Goal: Task Accomplishment & Management: Manage account settings

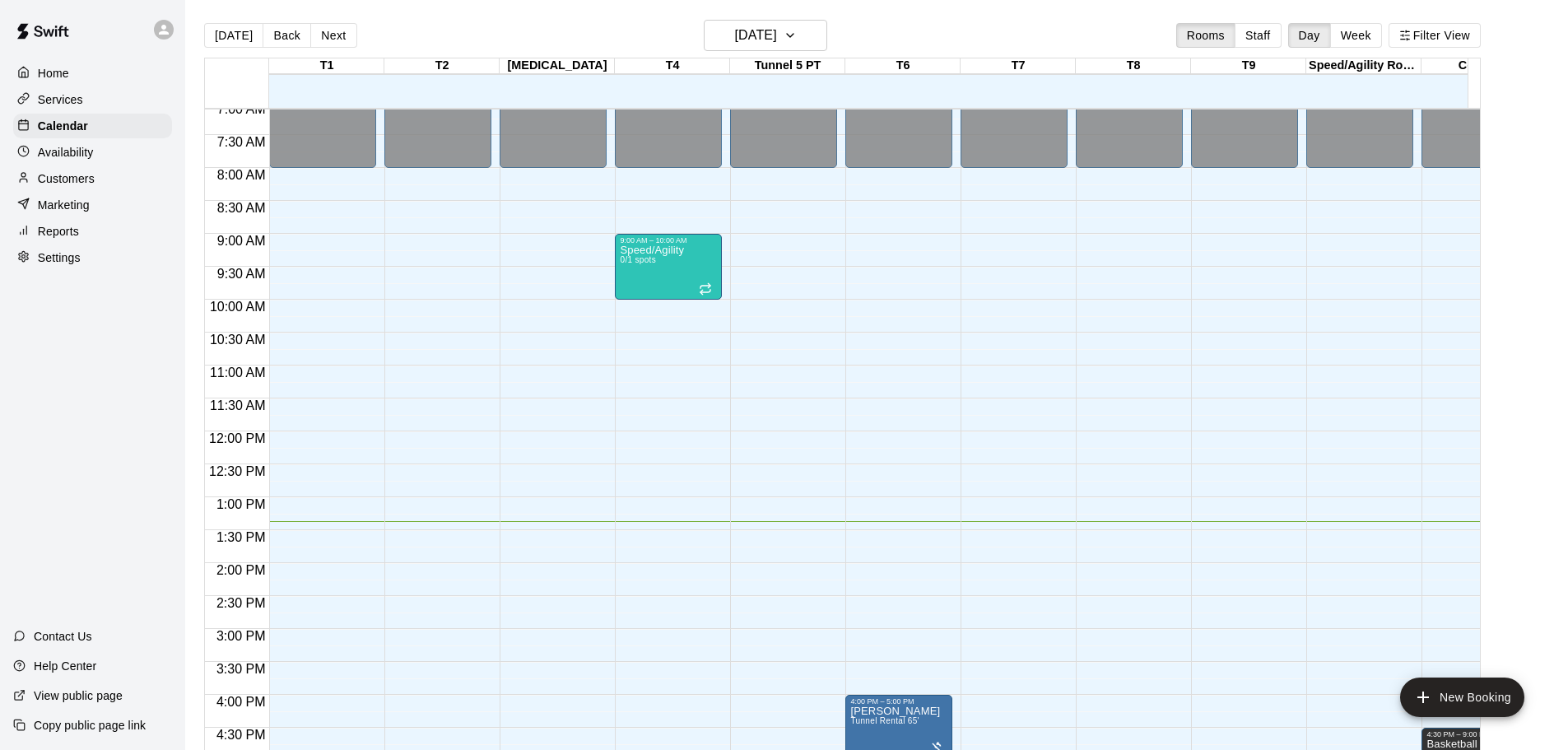
scroll to position [493, 0]
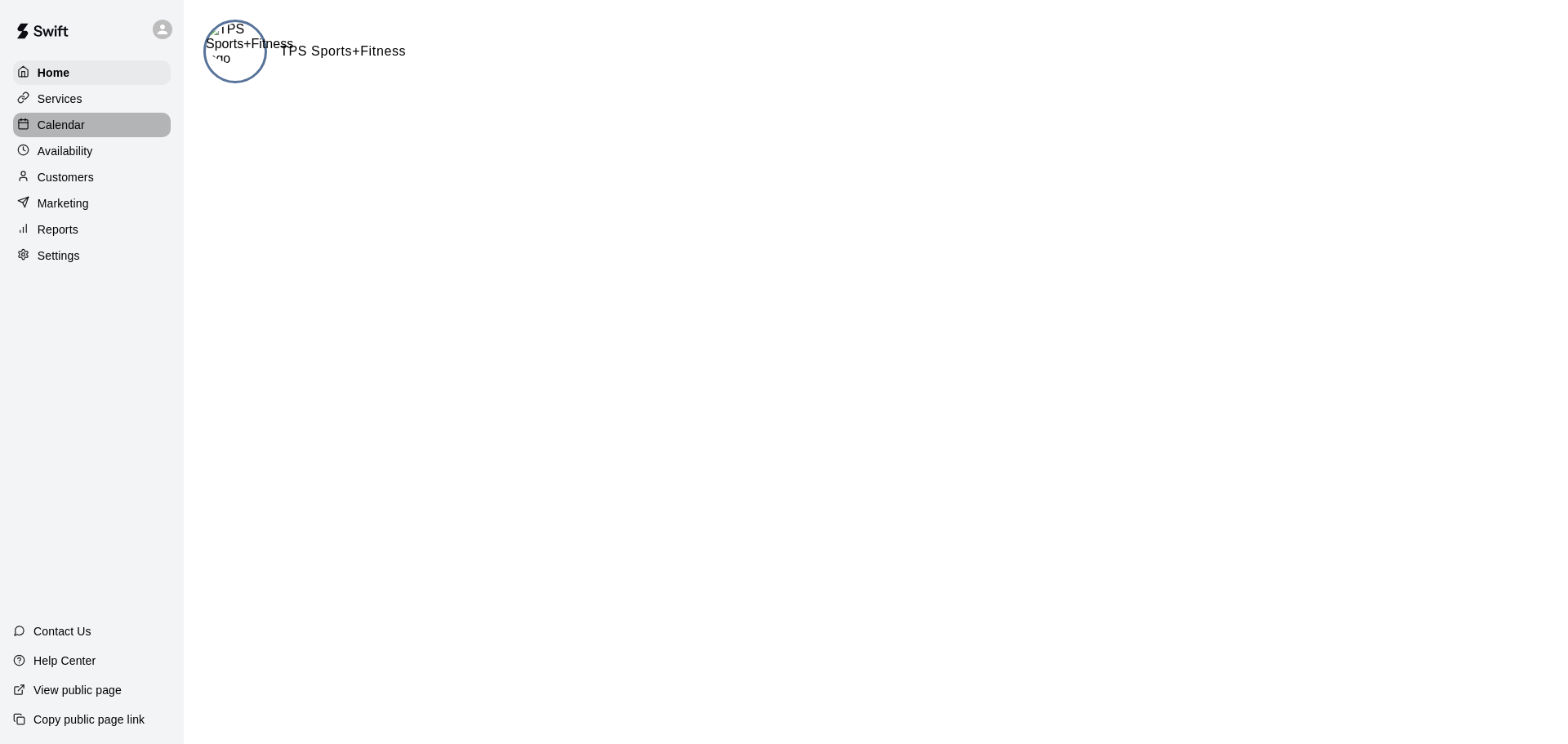
click at [53, 122] on p "Calendar" at bounding box center [61, 125] width 47 height 17
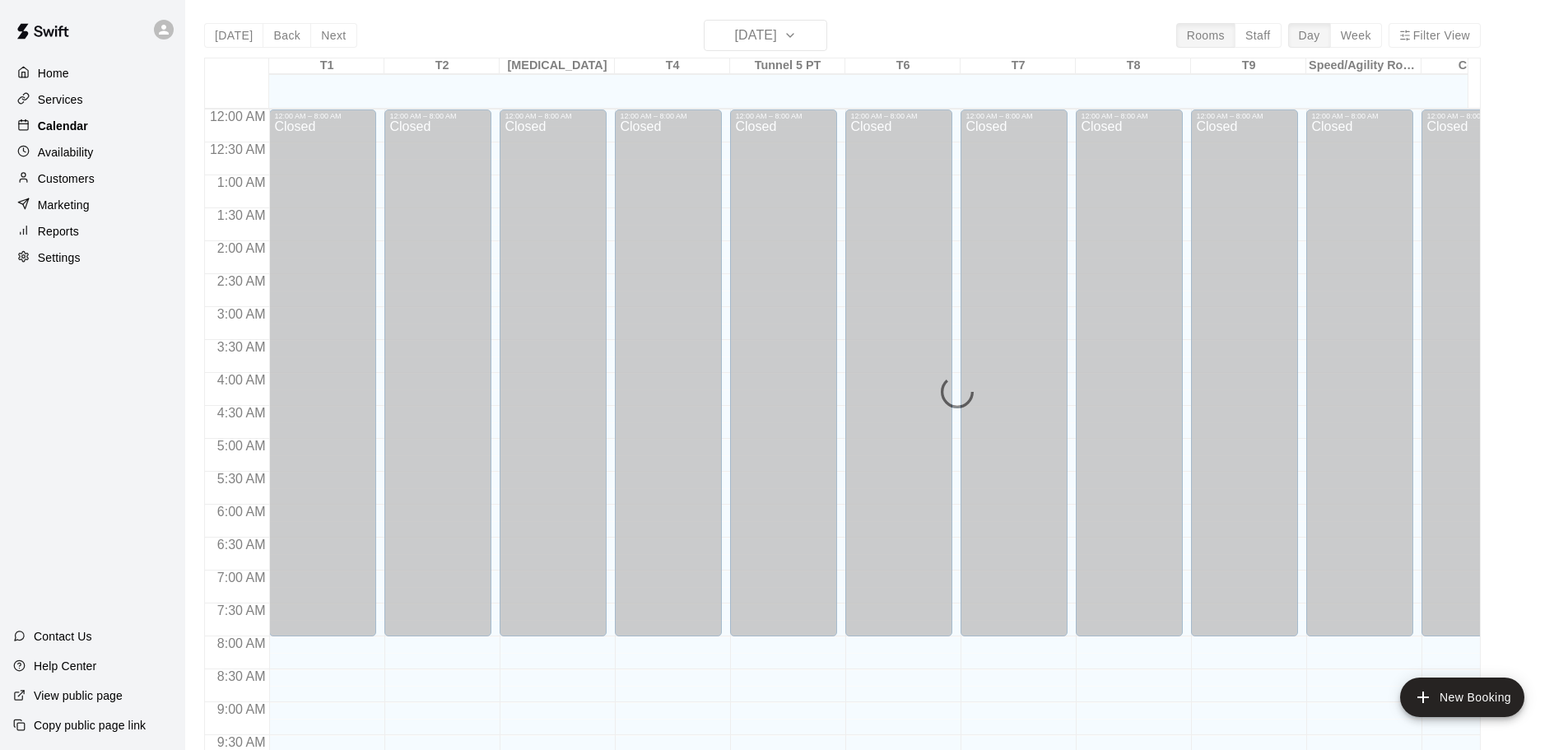
scroll to position [872, 0]
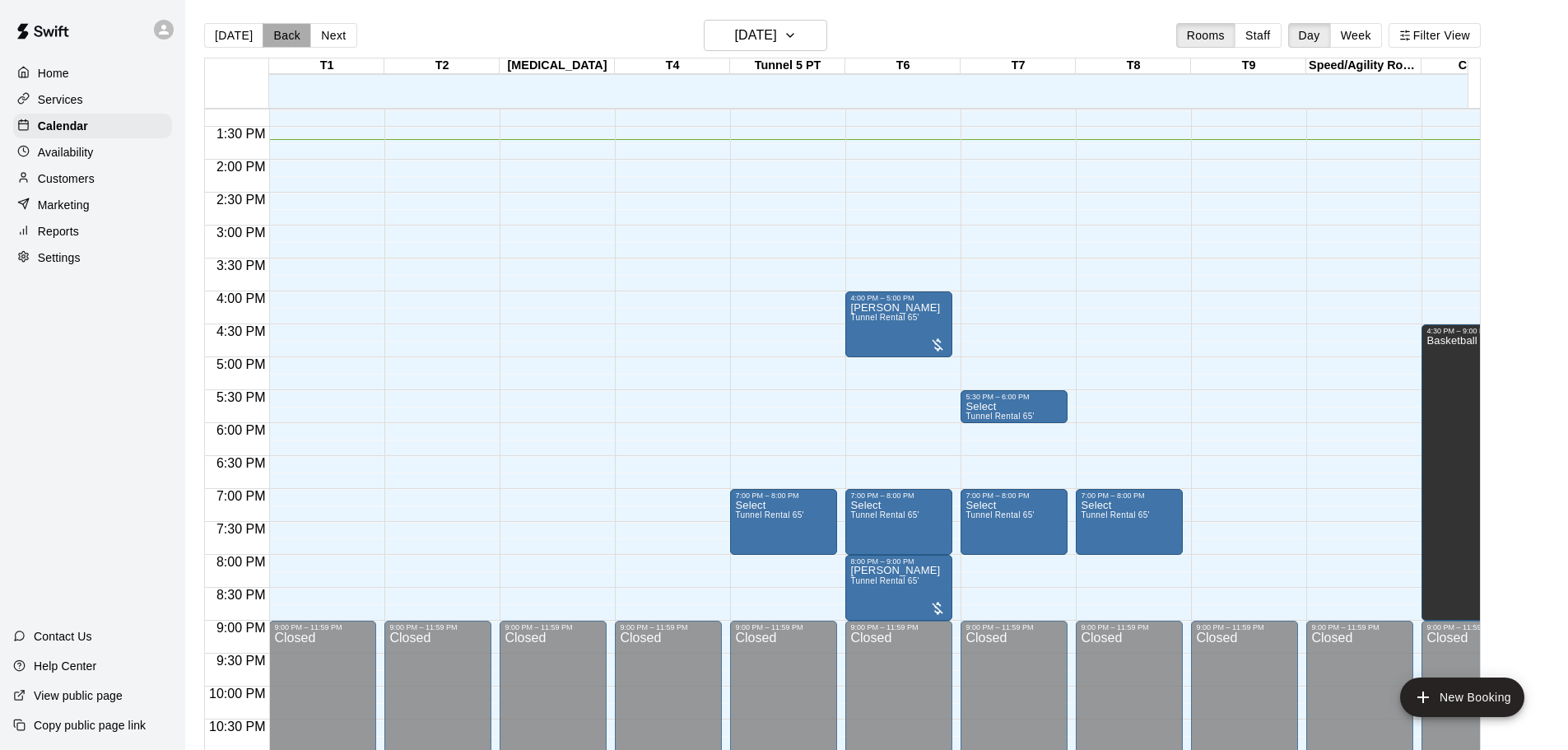
click at [268, 32] on button "Back" at bounding box center [286, 35] width 49 height 25
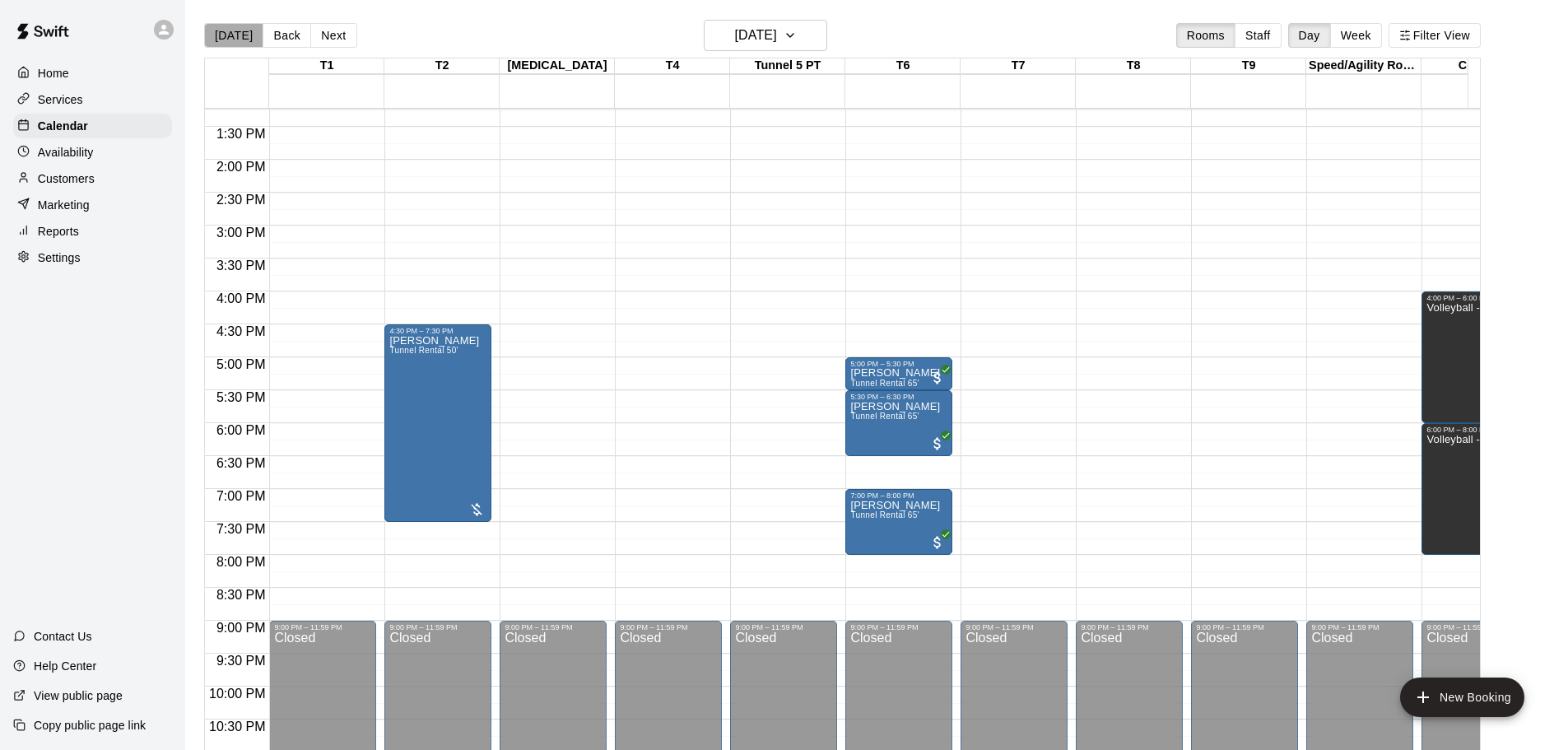
click at [236, 40] on button "[DATE]" at bounding box center [234, 35] width 59 height 25
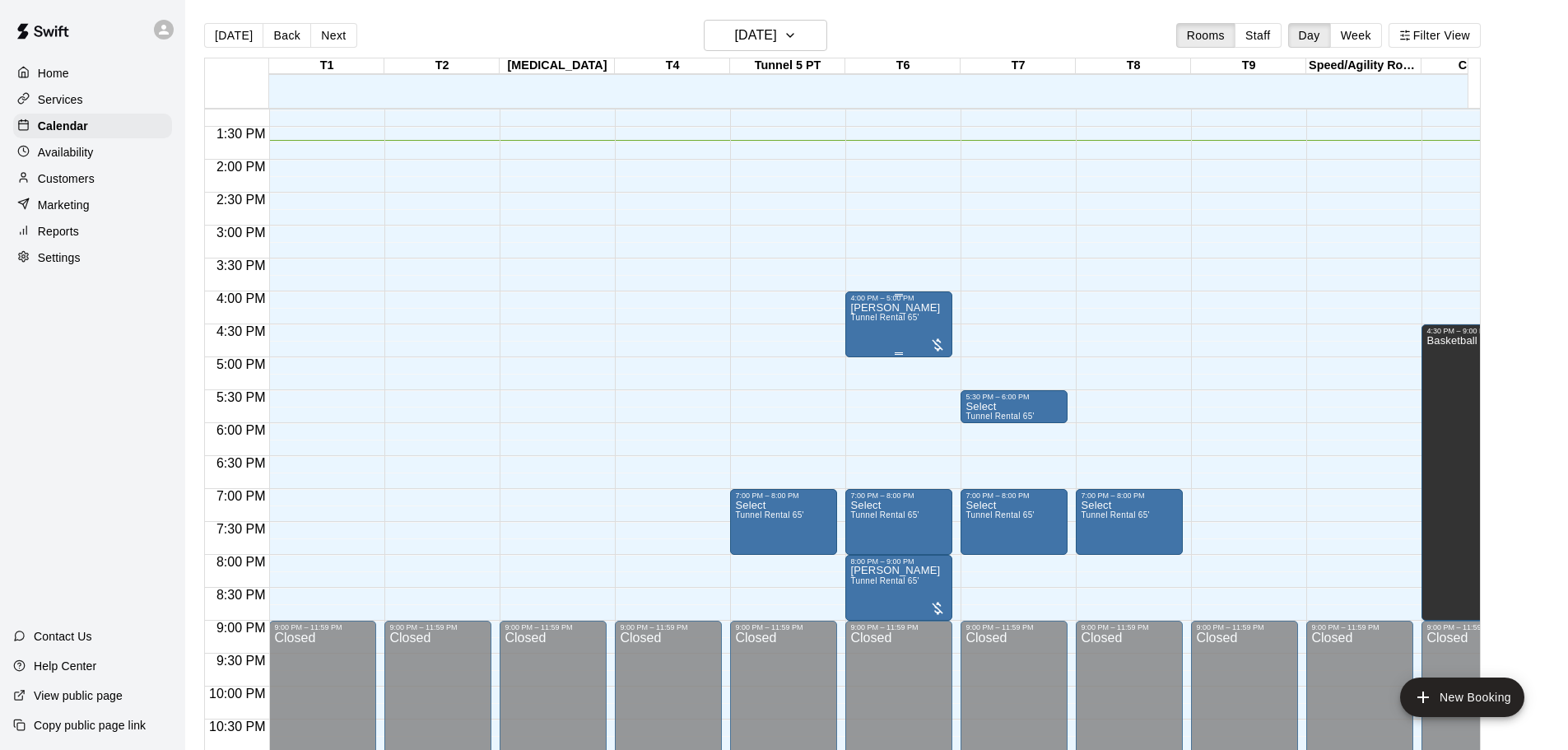
click at [907, 350] on div "Nick Heiden Tunnel Rental 65'" at bounding box center [895, 677] width 90 height 750
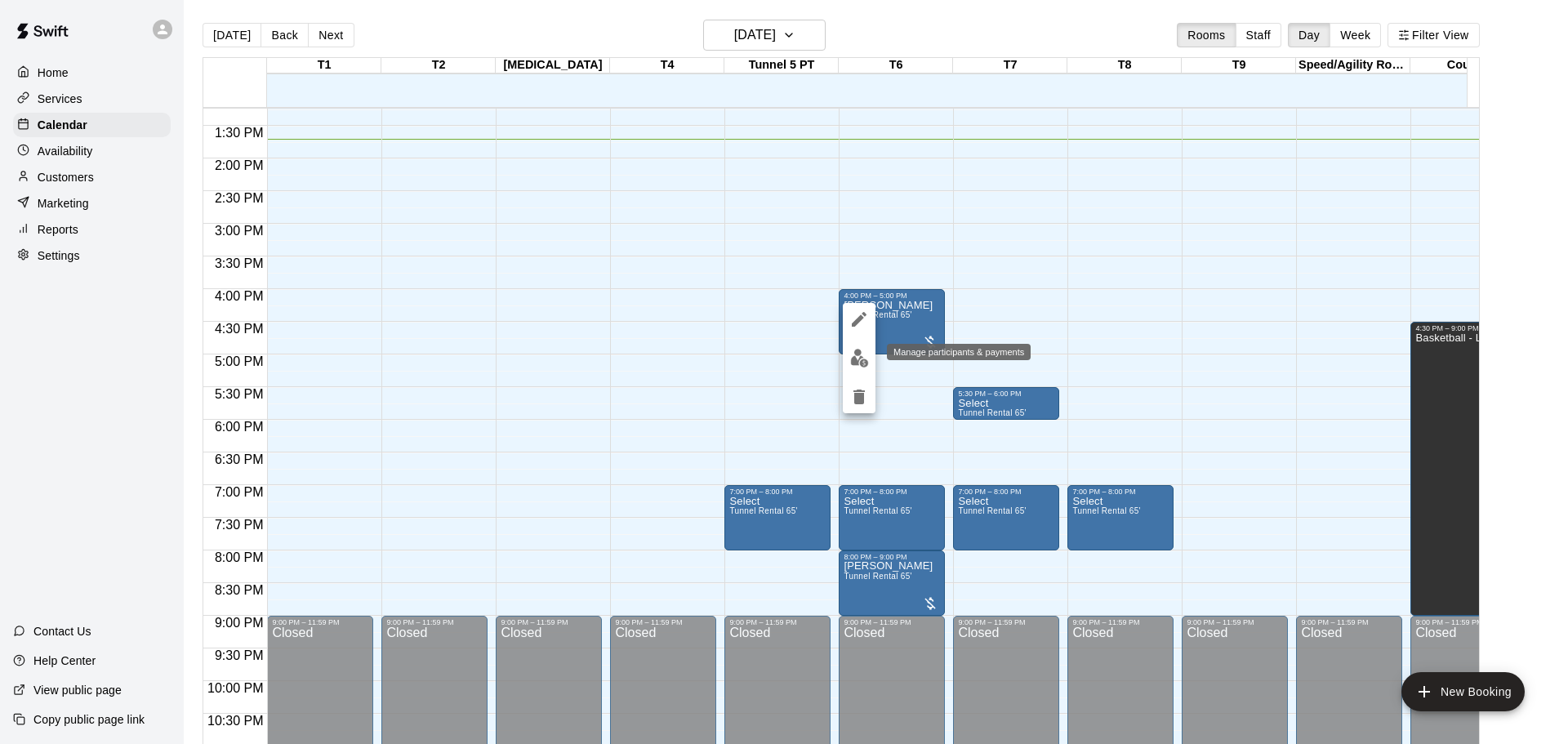
click at [861, 358] on img "edit" at bounding box center [859, 358] width 19 height 19
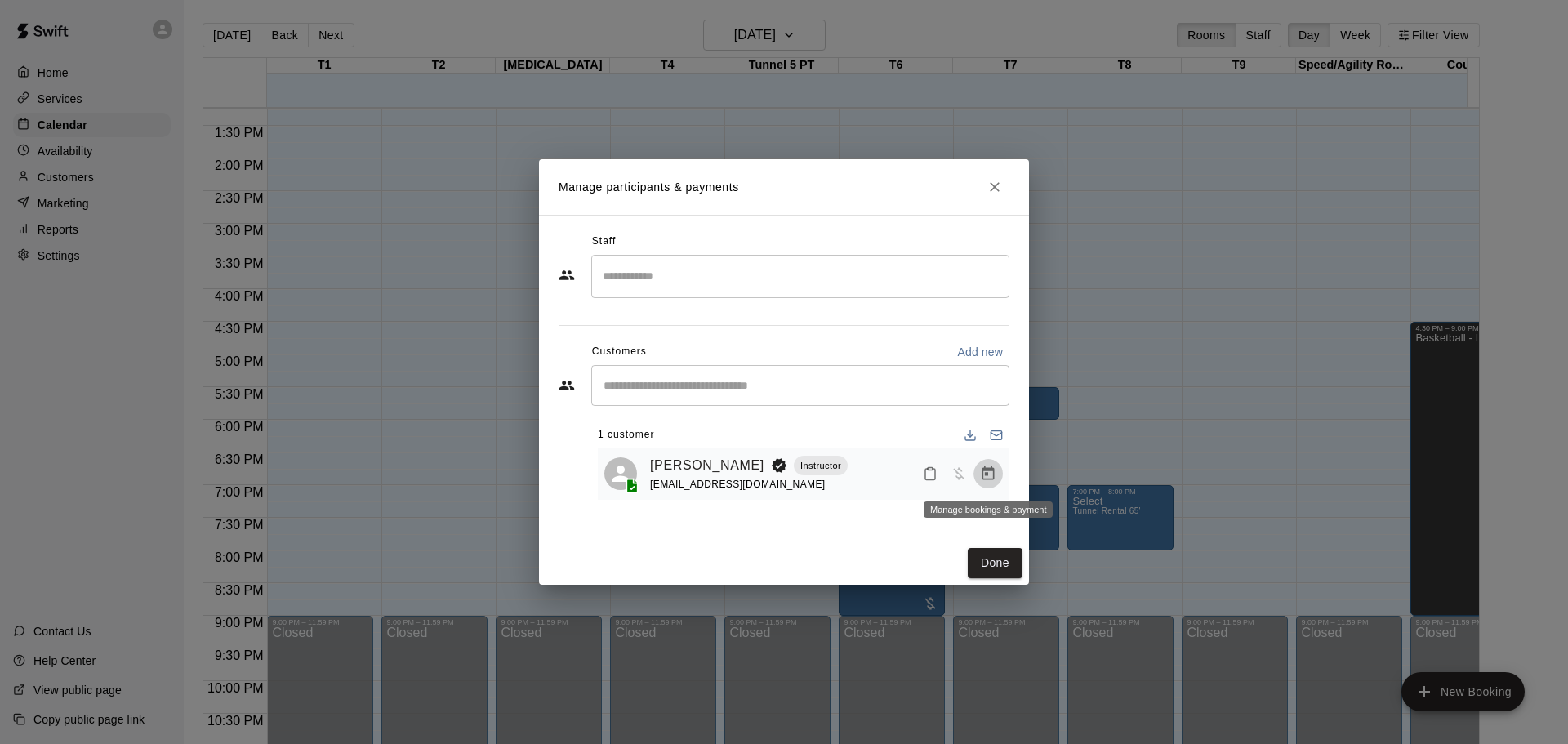
click at [990, 473] on icon "Manage bookings & payment" at bounding box center [988, 473] width 17 height 17
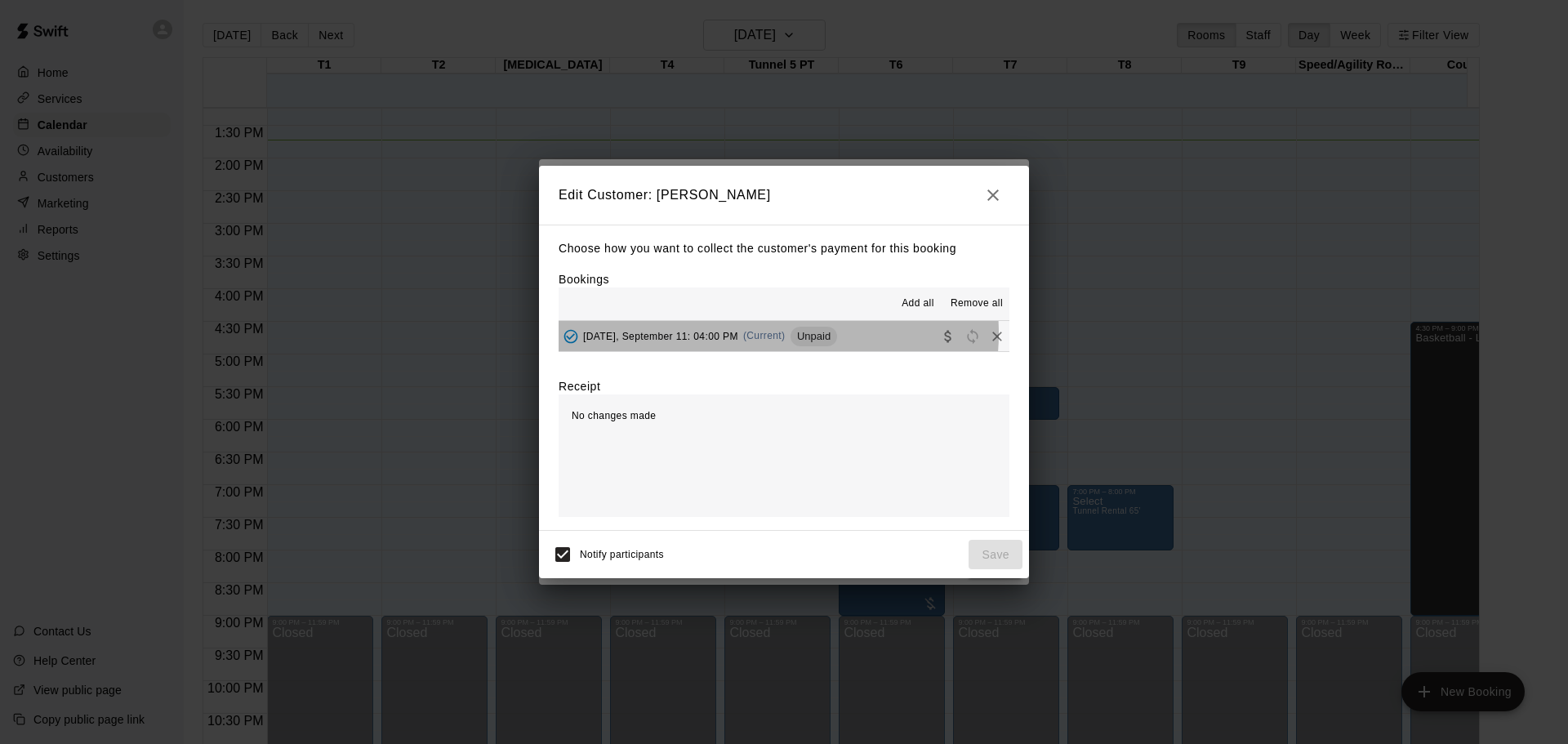
click at [771, 334] on span "(Current)" at bounding box center [764, 336] width 42 height 12
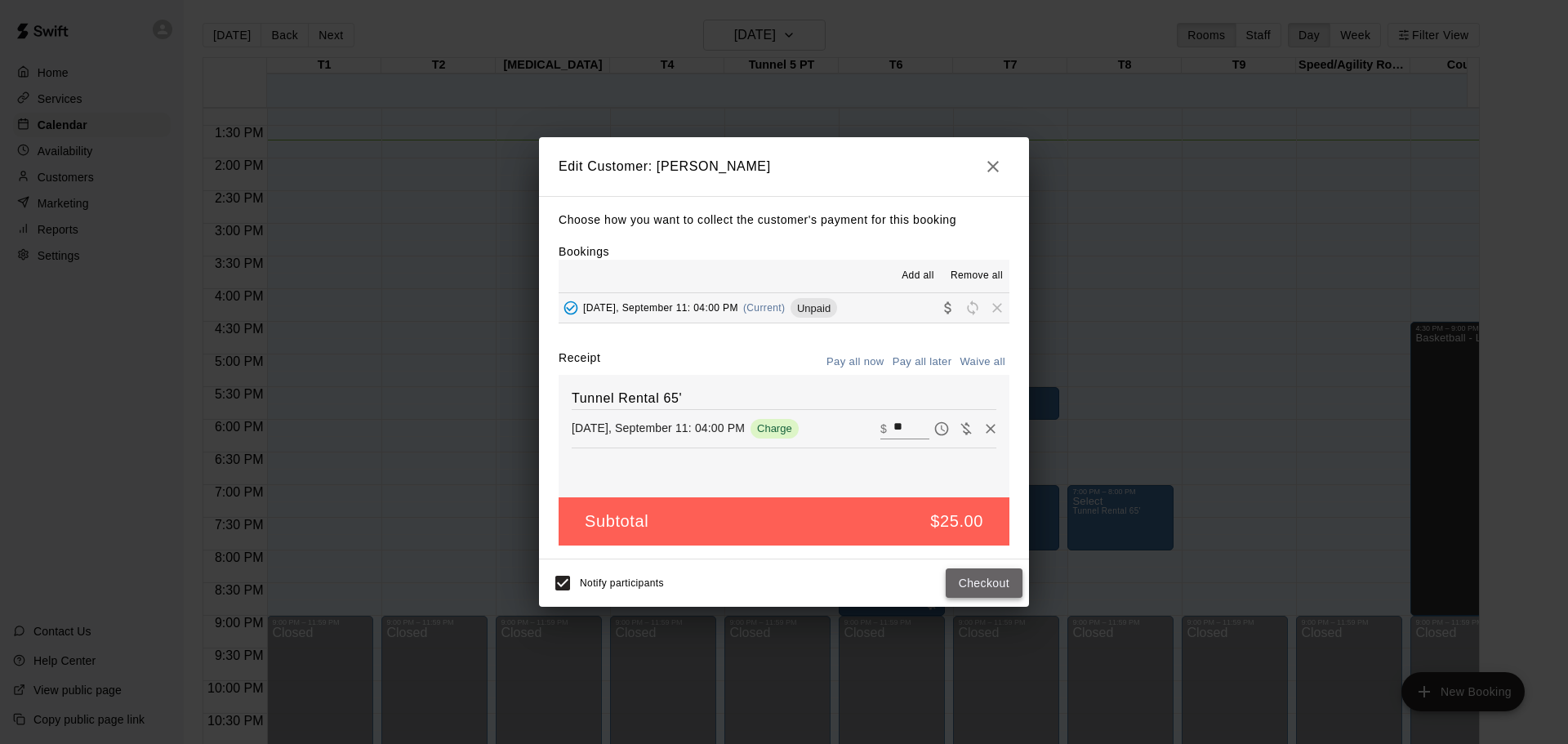
click at [971, 585] on button "Checkout" at bounding box center [984, 583] width 77 height 30
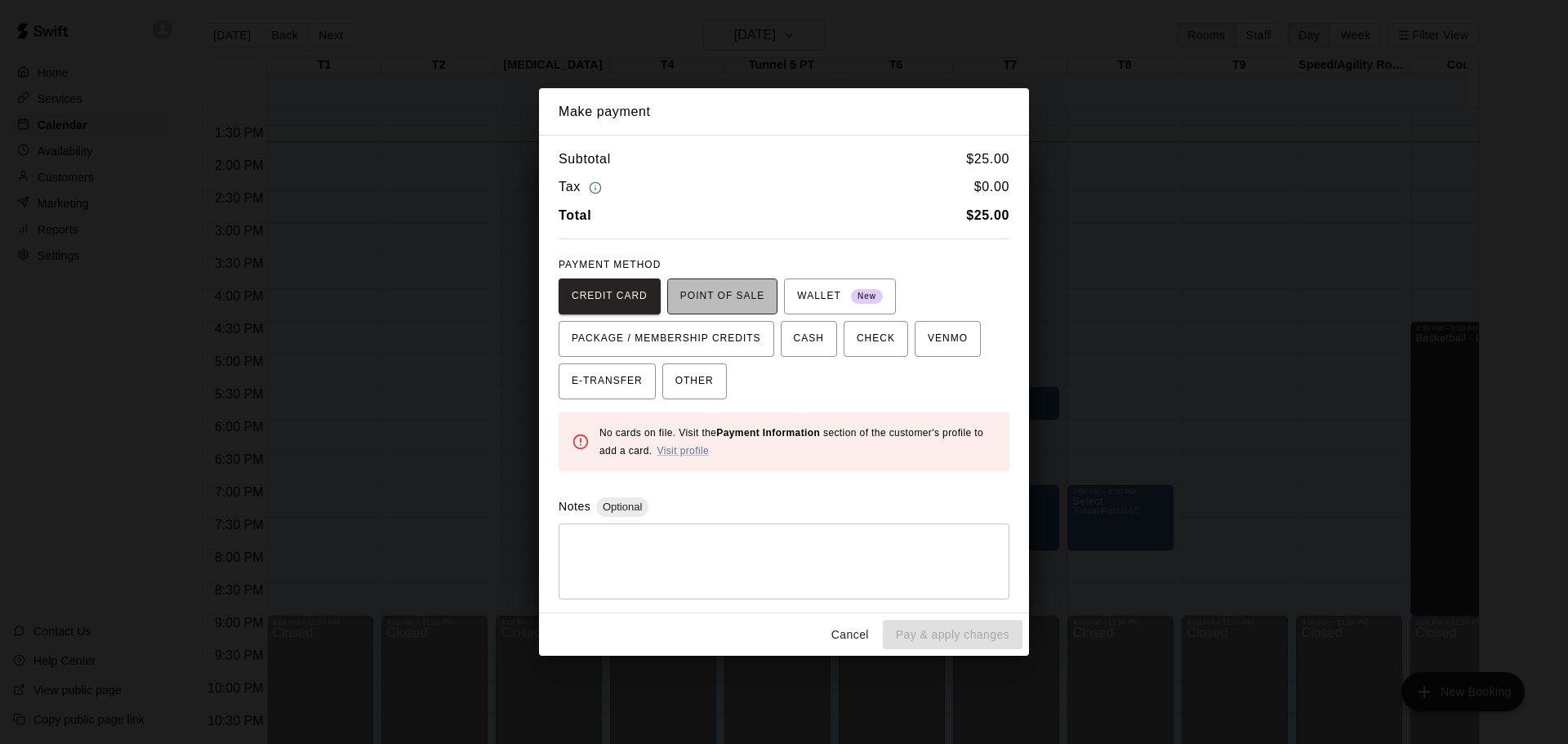
click at [726, 300] on span "POINT OF SALE" at bounding box center [723, 296] width 85 height 27
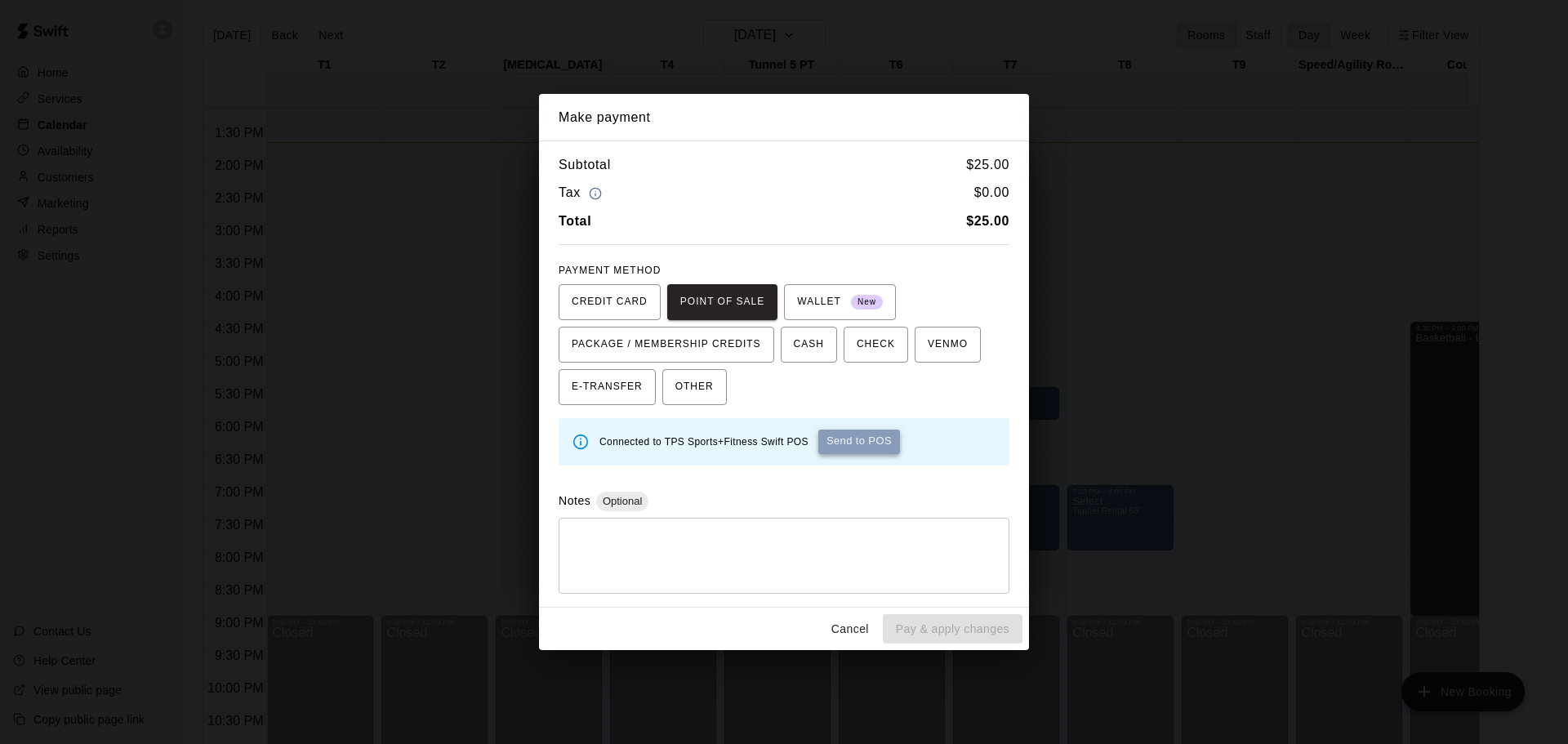
click at [859, 437] on button "Send to POS" at bounding box center [858, 441] width 82 height 25
click at [850, 623] on button "Cancel" at bounding box center [849, 629] width 52 height 30
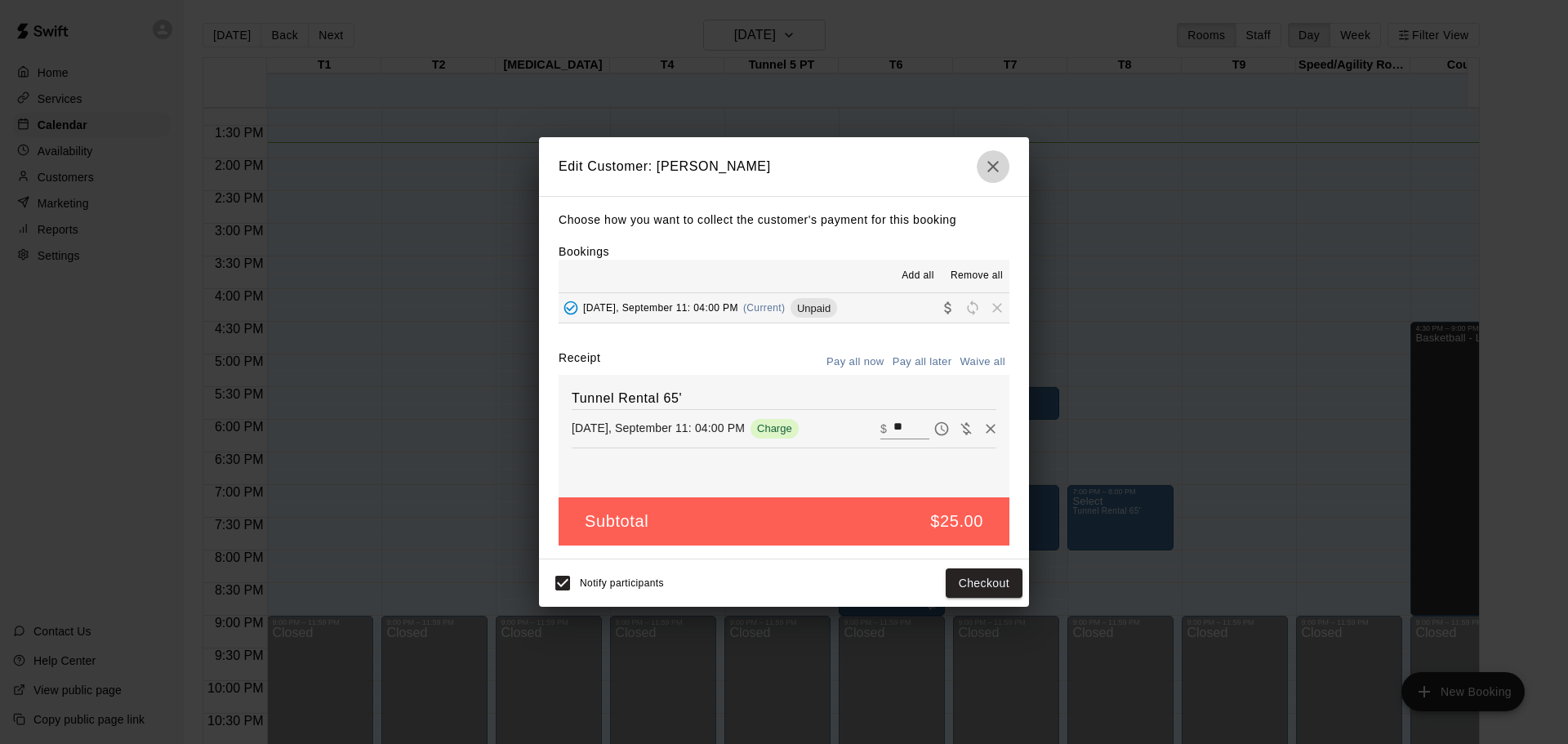
click at [992, 161] on icon "button" at bounding box center [993, 166] width 20 height 20
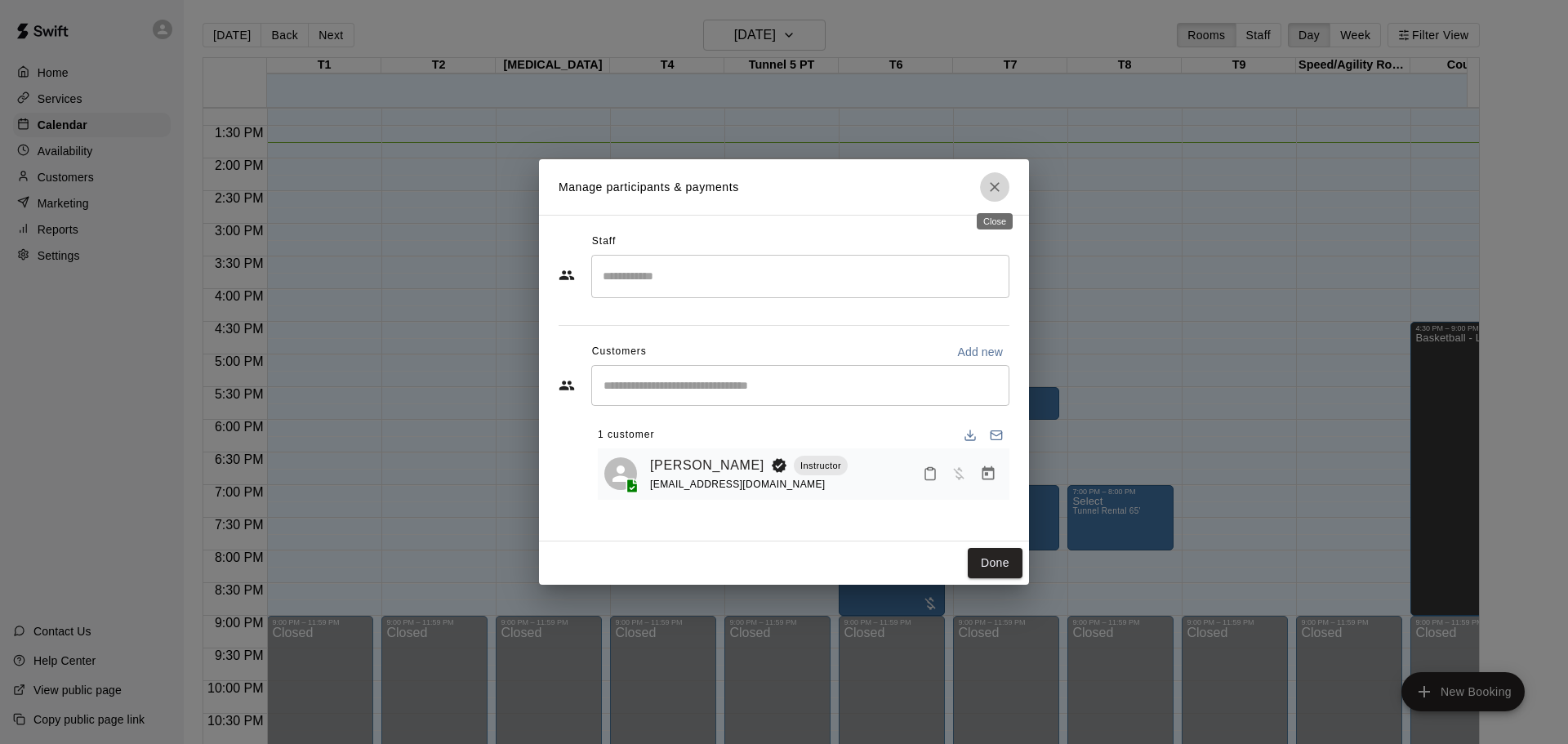
click at [994, 186] on icon "Close" at bounding box center [995, 187] width 10 height 10
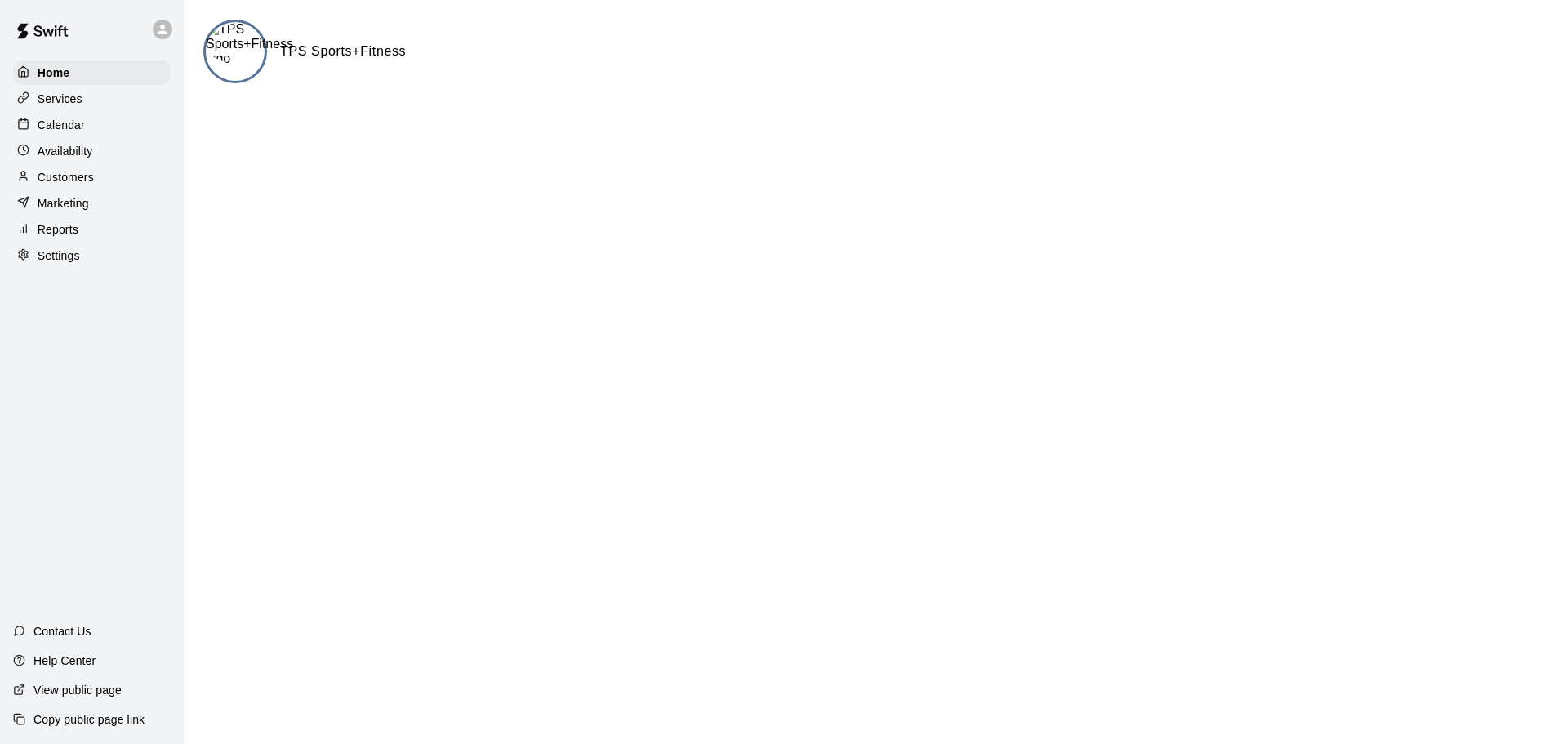
click at [53, 127] on p "Calendar" at bounding box center [61, 125] width 47 height 17
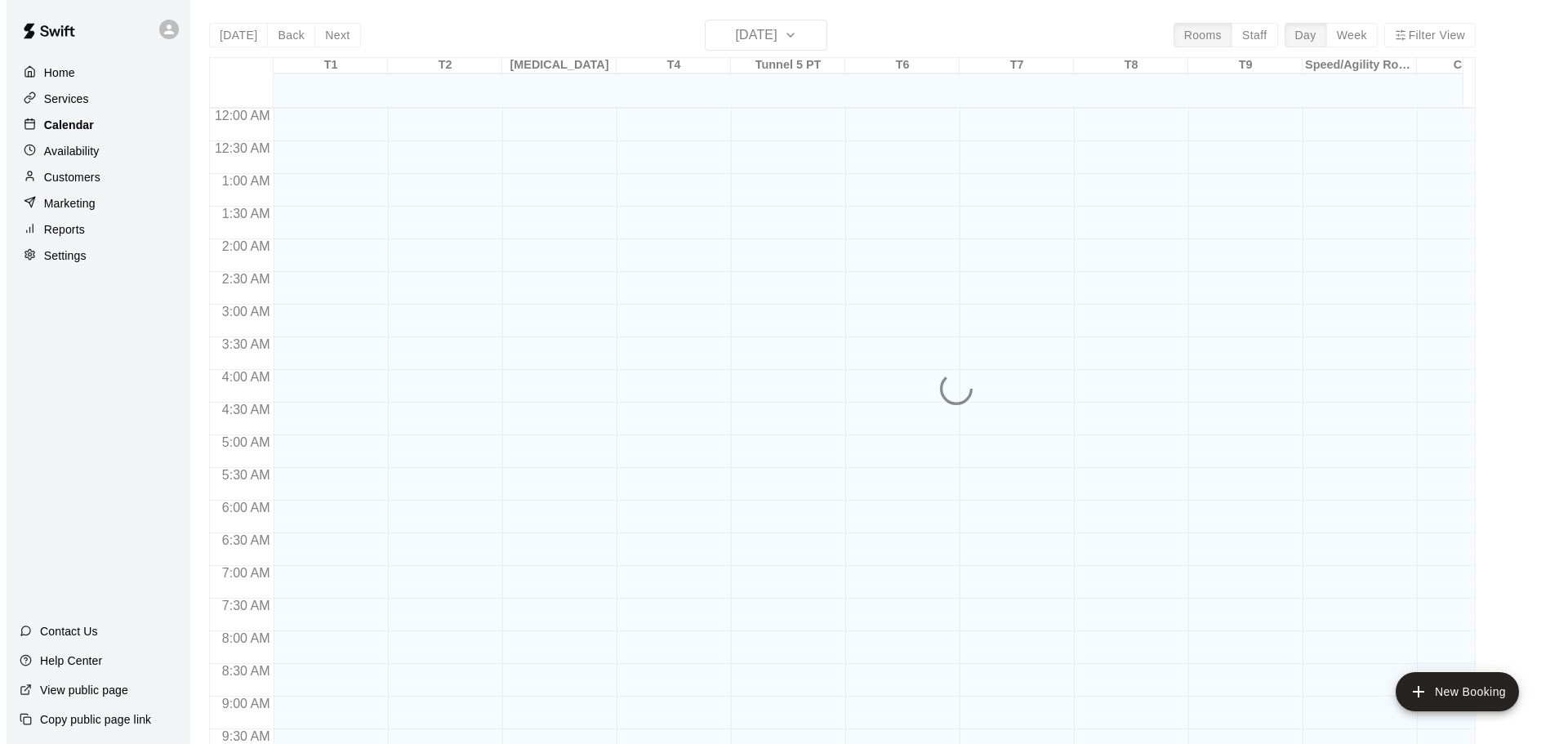
scroll to position [865, 0]
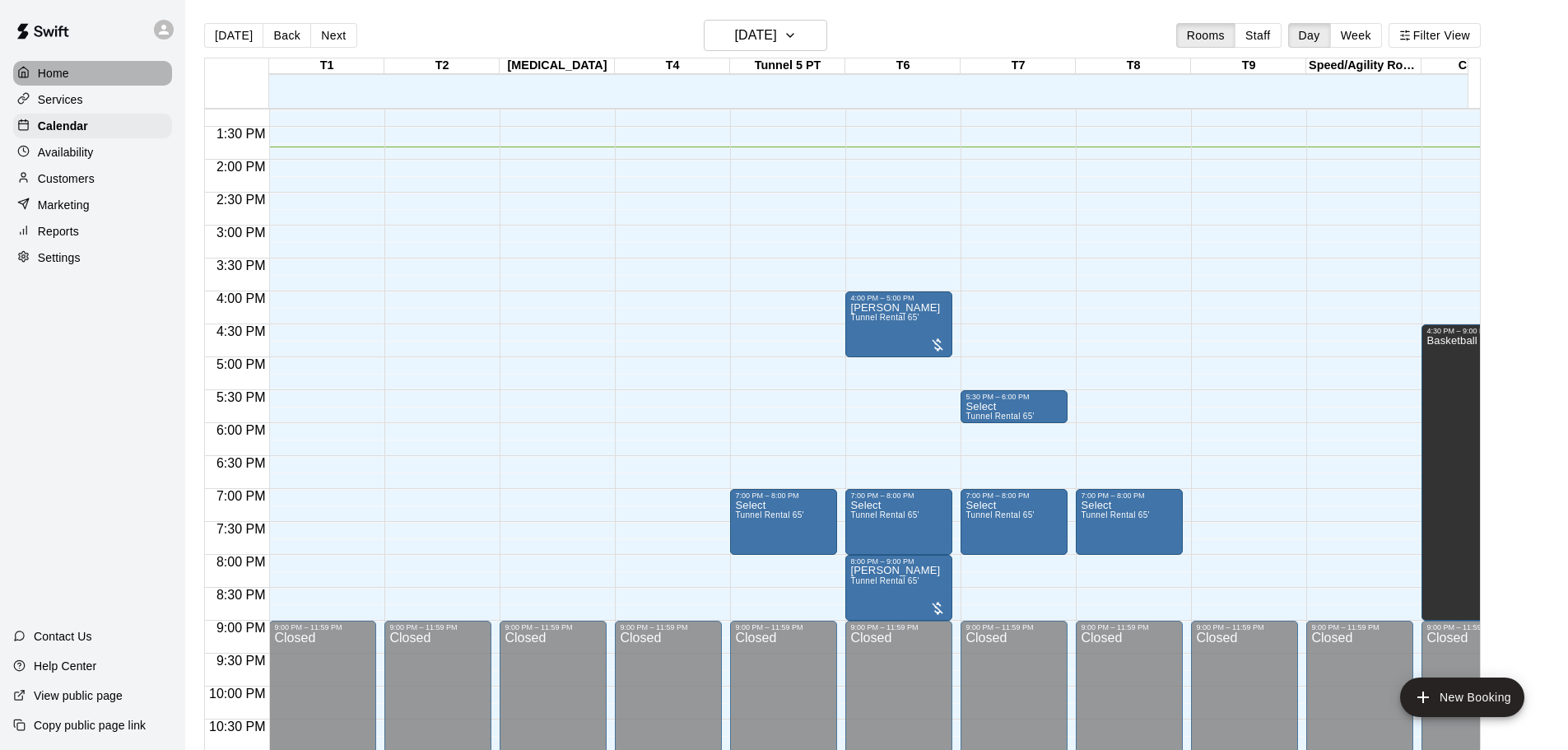
click at [62, 75] on p "Home" at bounding box center [54, 73] width 32 height 17
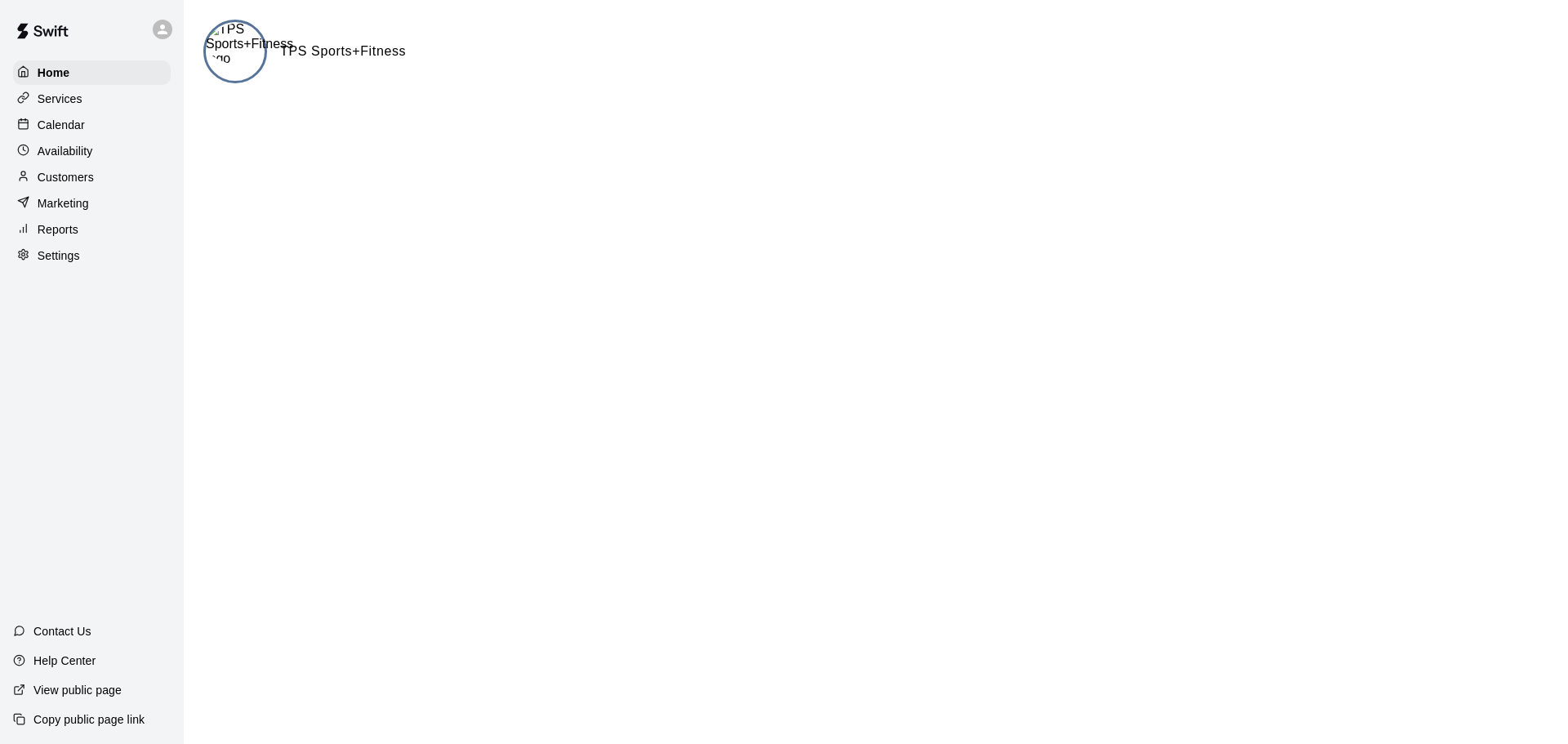
click at [162, 29] on icon at bounding box center [162, 29] width 10 height 10
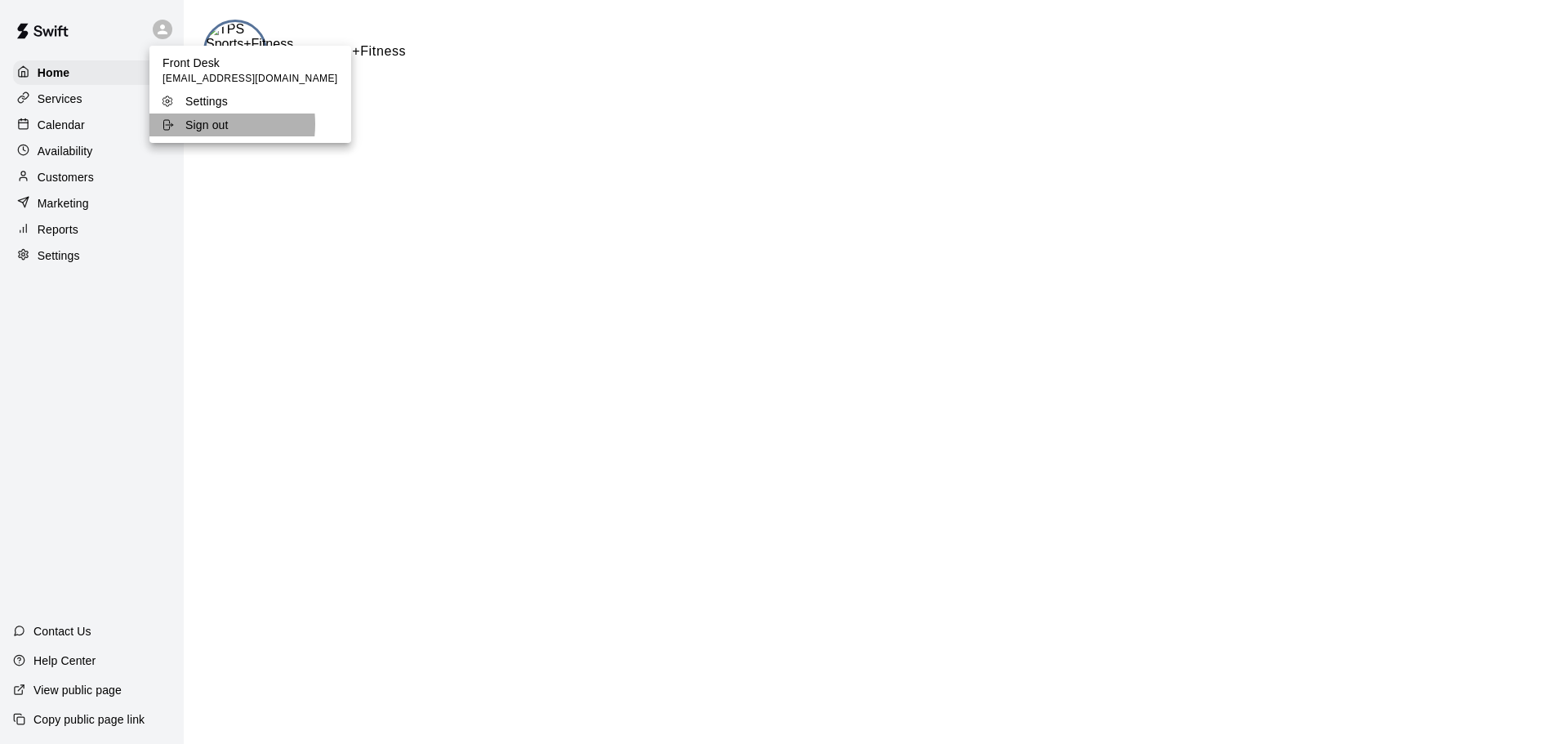
click at [200, 124] on p "Sign out" at bounding box center [207, 125] width 43 height 17
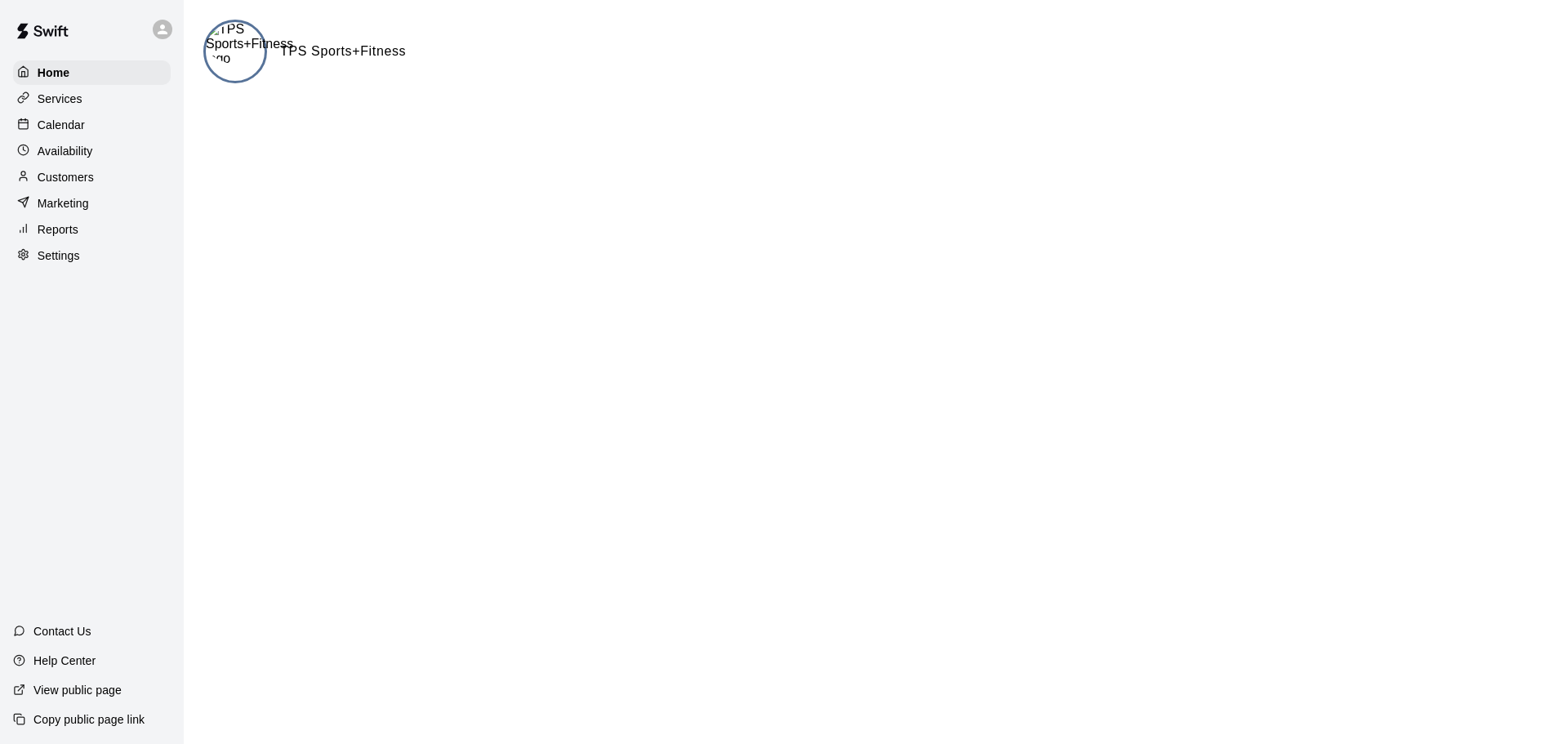
click at [80, 128] on p "Calendar" at bounding box center [61, 125] width 47 height 17
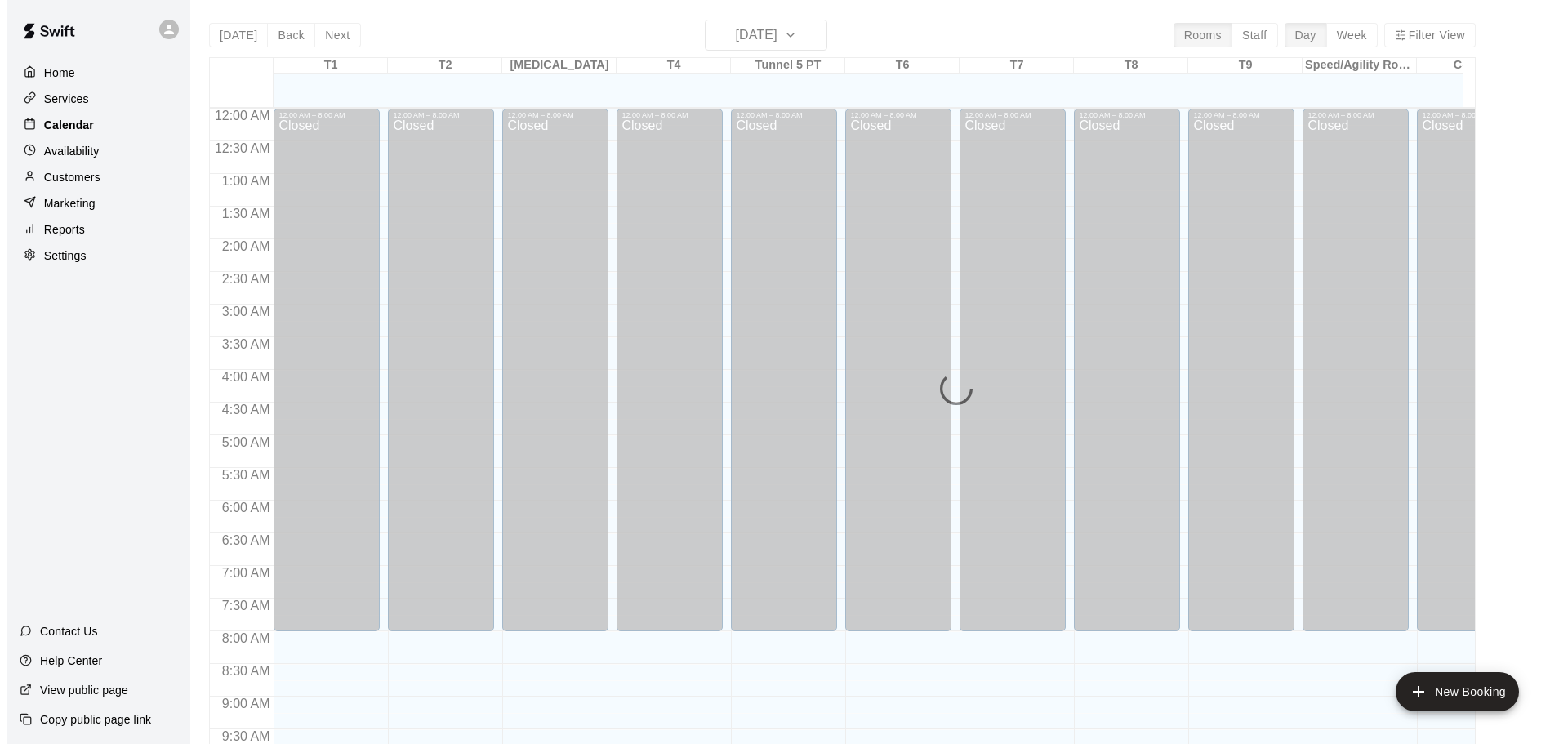
scroll to position [865, 0]
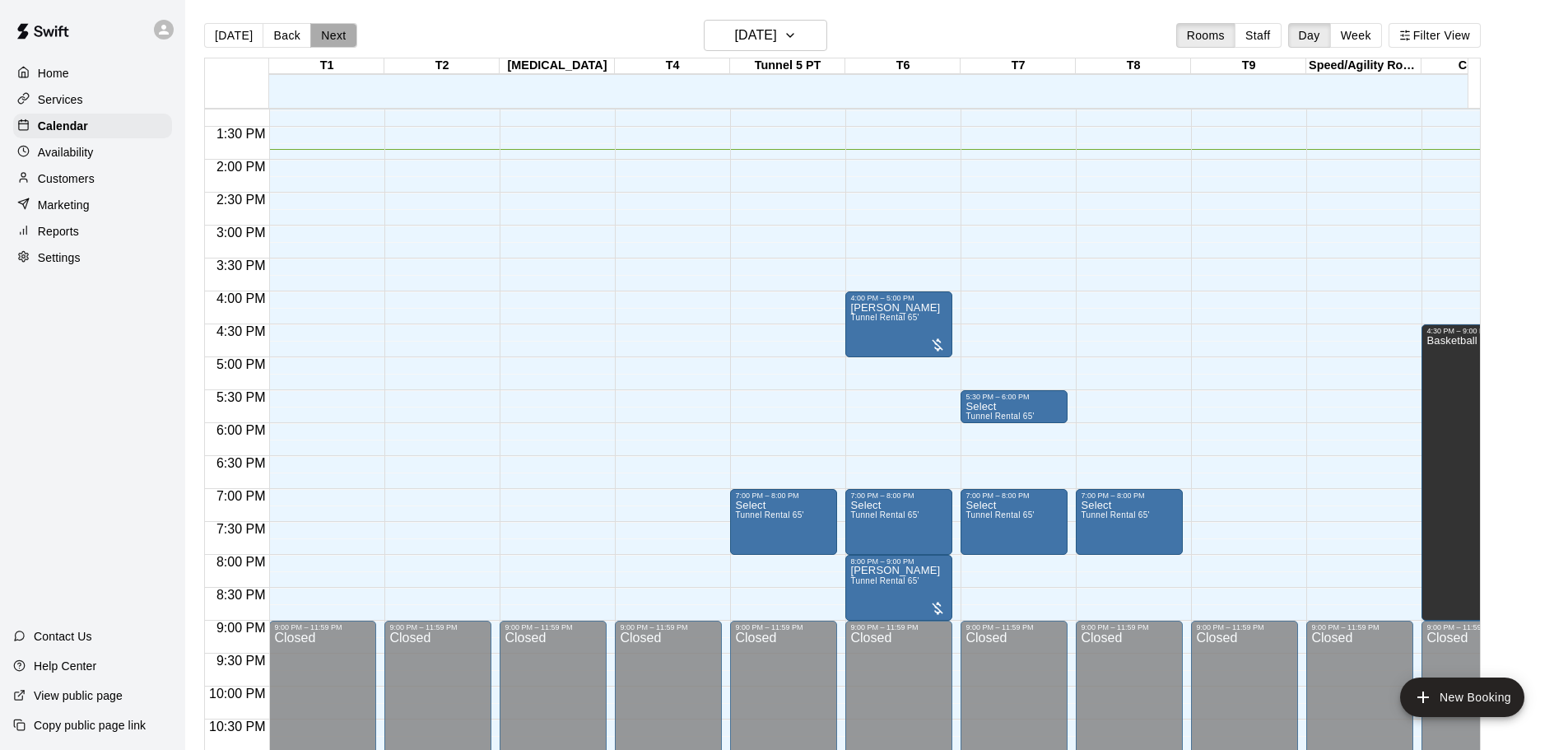
click at [334, 31] on button "Next" at bounding box center [333, 35] width 47 height 25
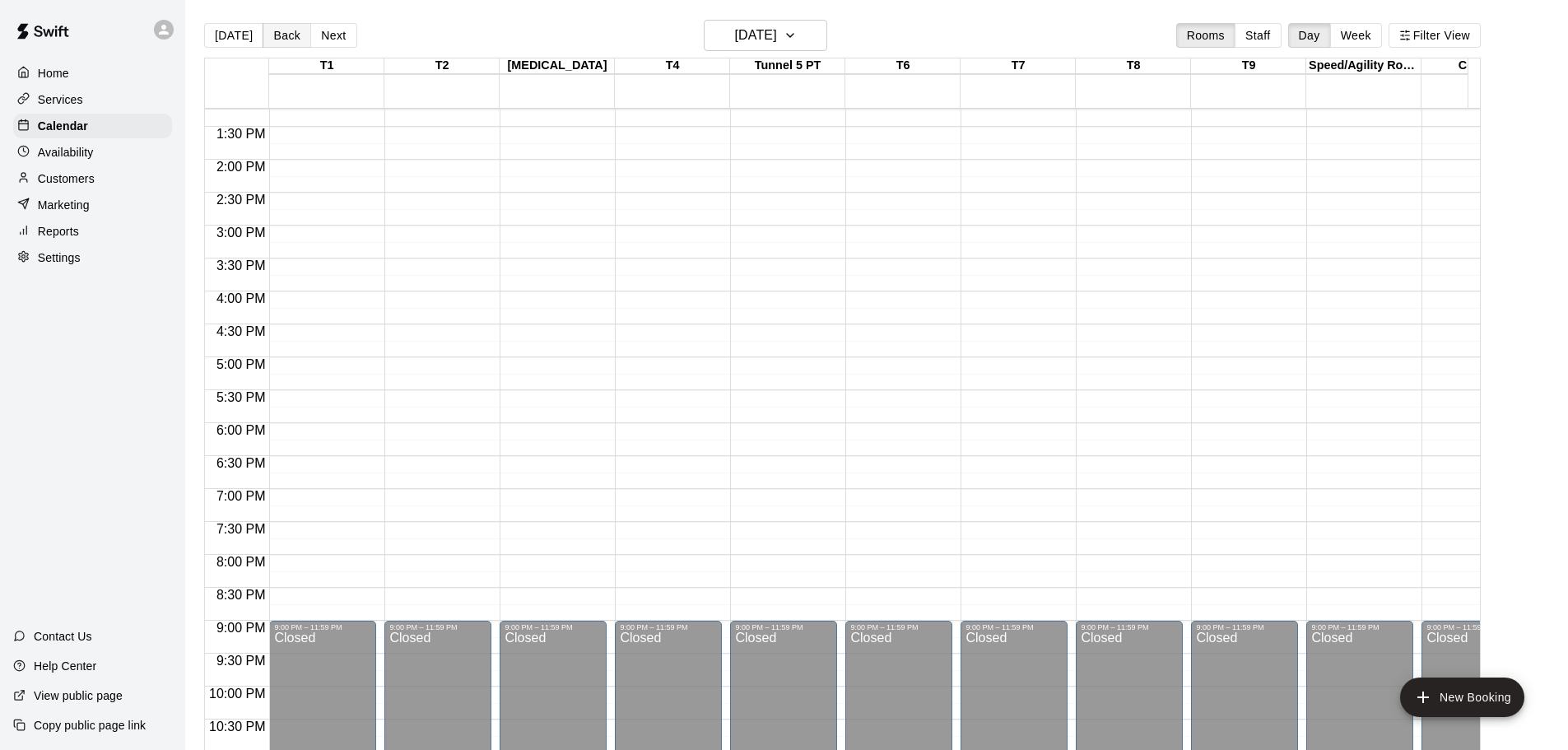
click at [281, 37] on button "Back" at bounding box center [286, 35] width 49 height 25
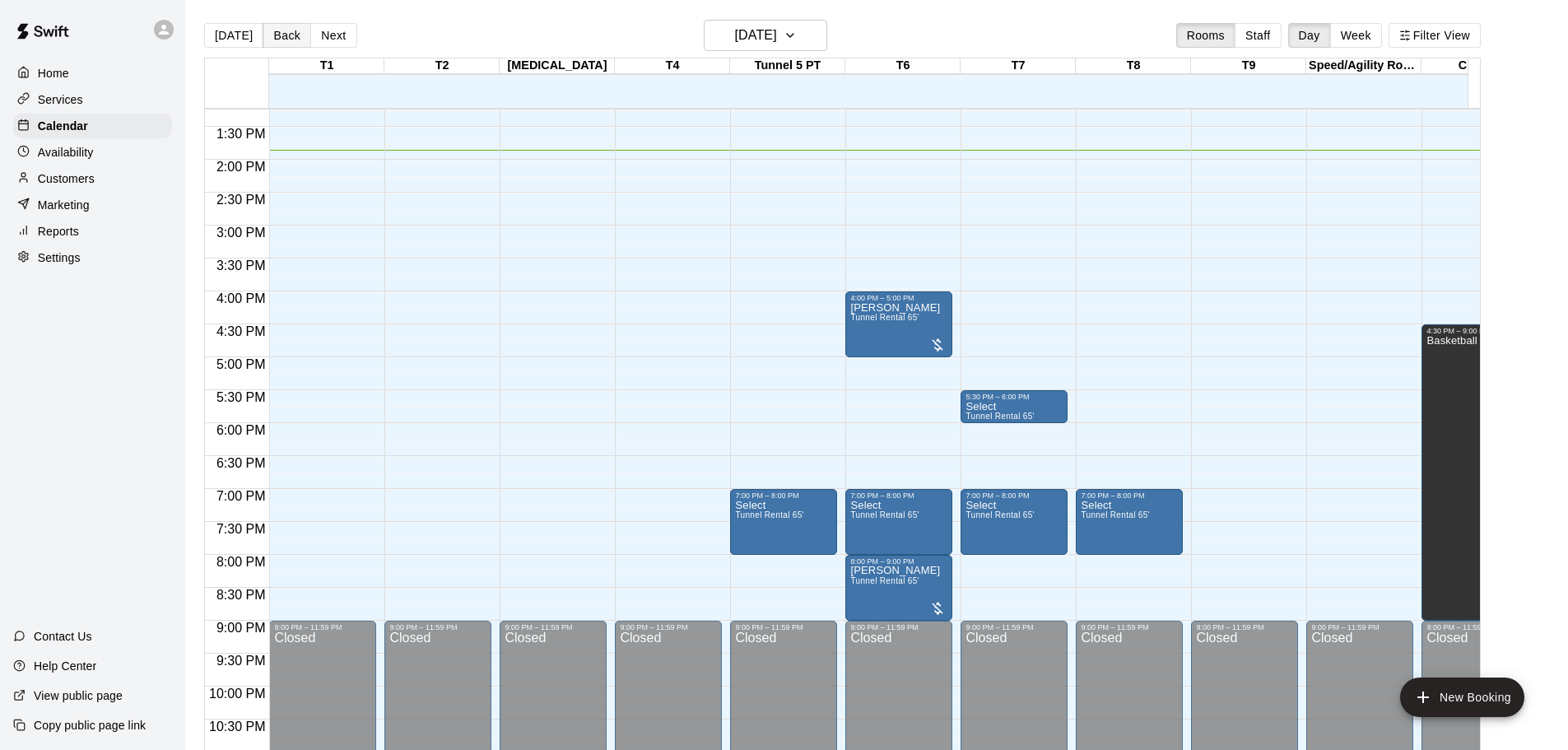
click at [280, 37] on button "Back" at bounding box center [286, 35] width 49 height 25
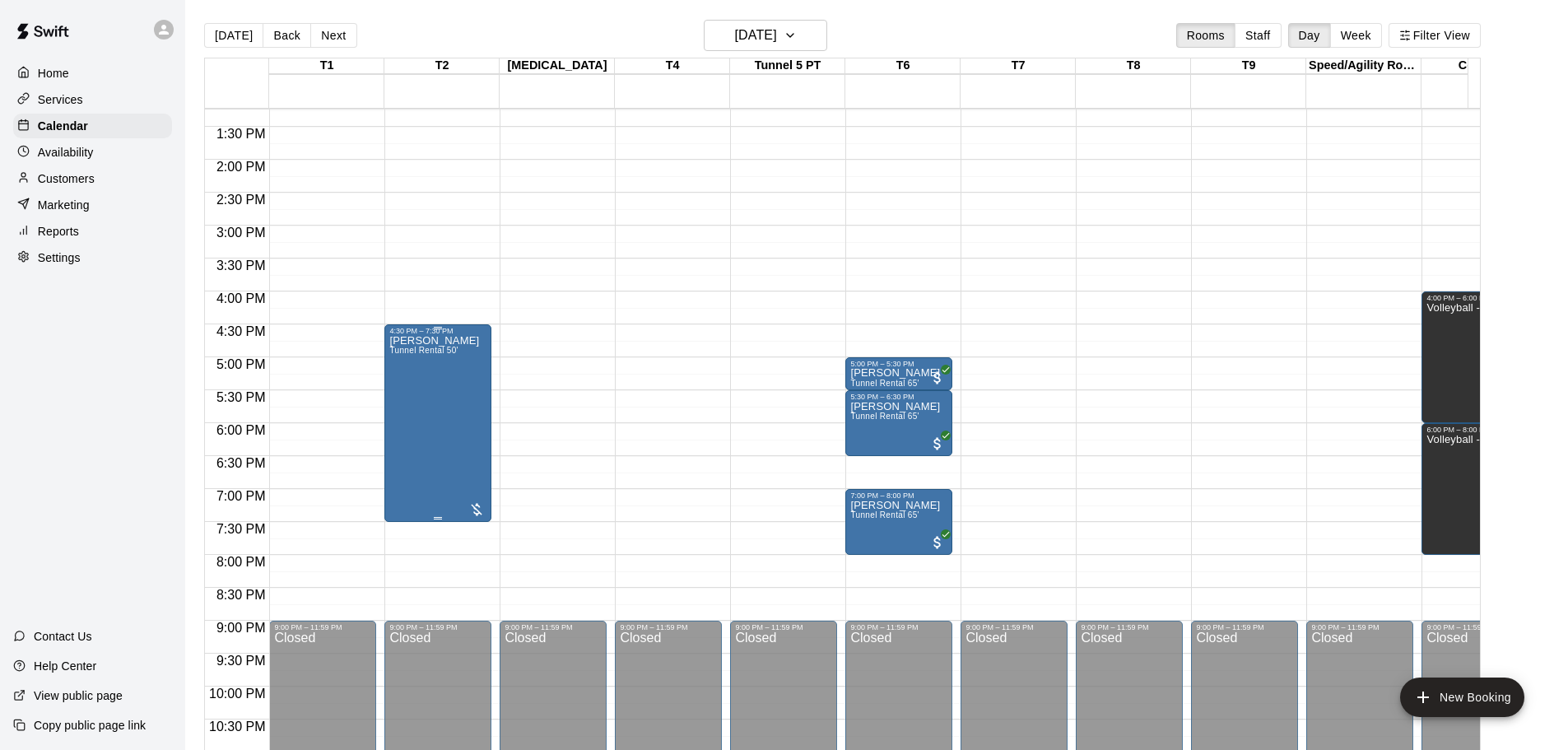
click at [461, 444] on div "Trey Romay Tunnel Rental 50'" at bounding box center [438, 709] width 97 height 750
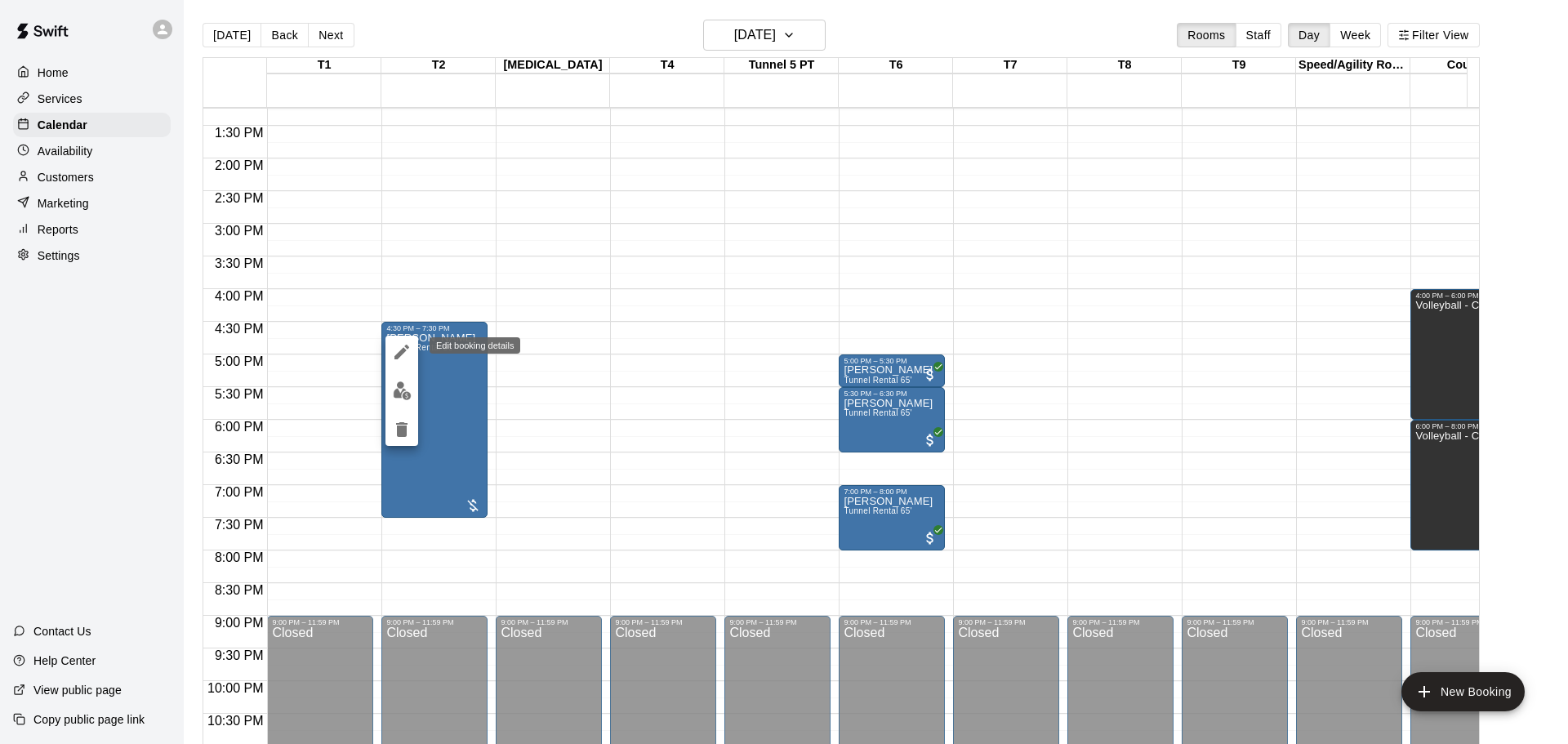
click at [399, 349] on icon "edit" at bounding box center [402, 352] width 20 height 20
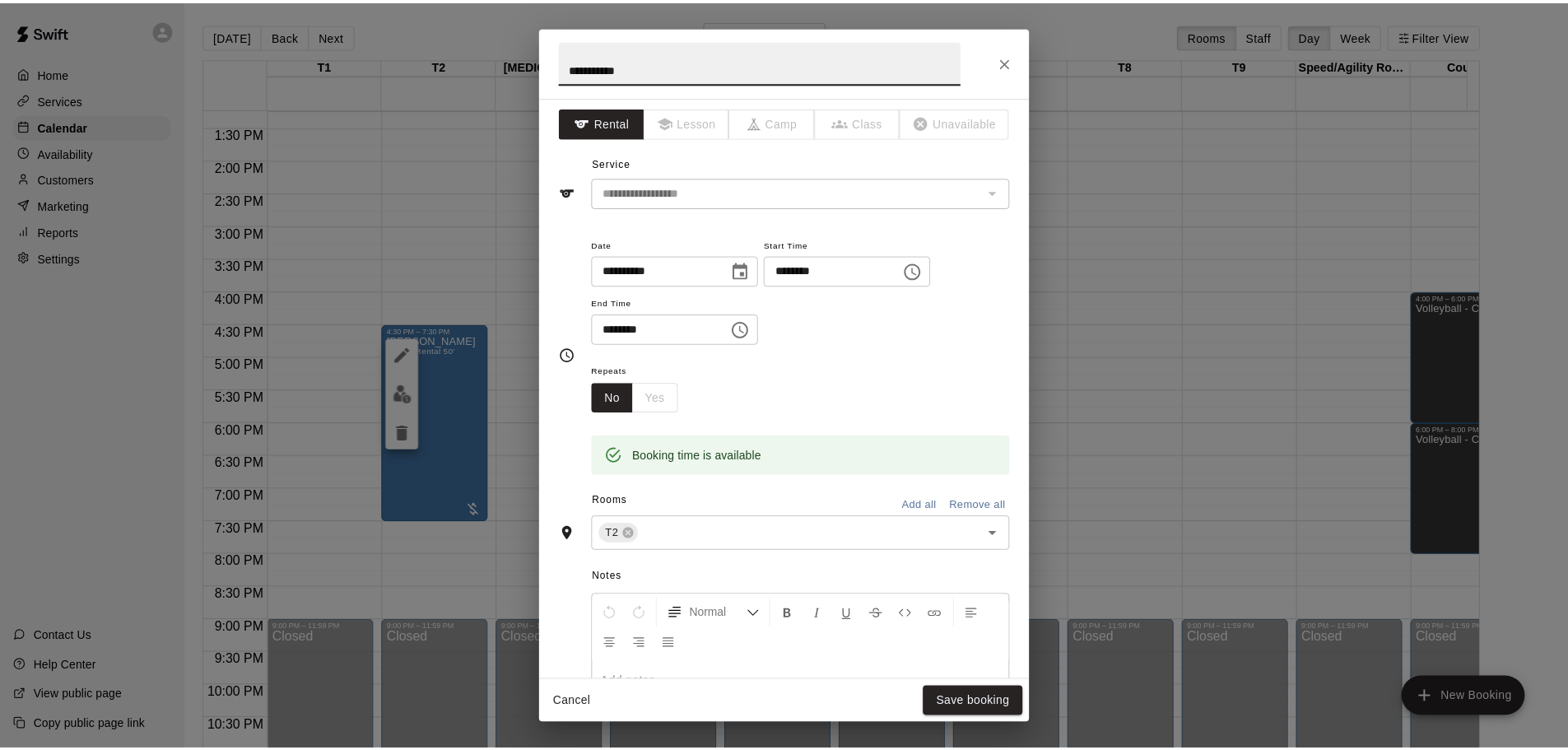
scroll to position [0, 0]
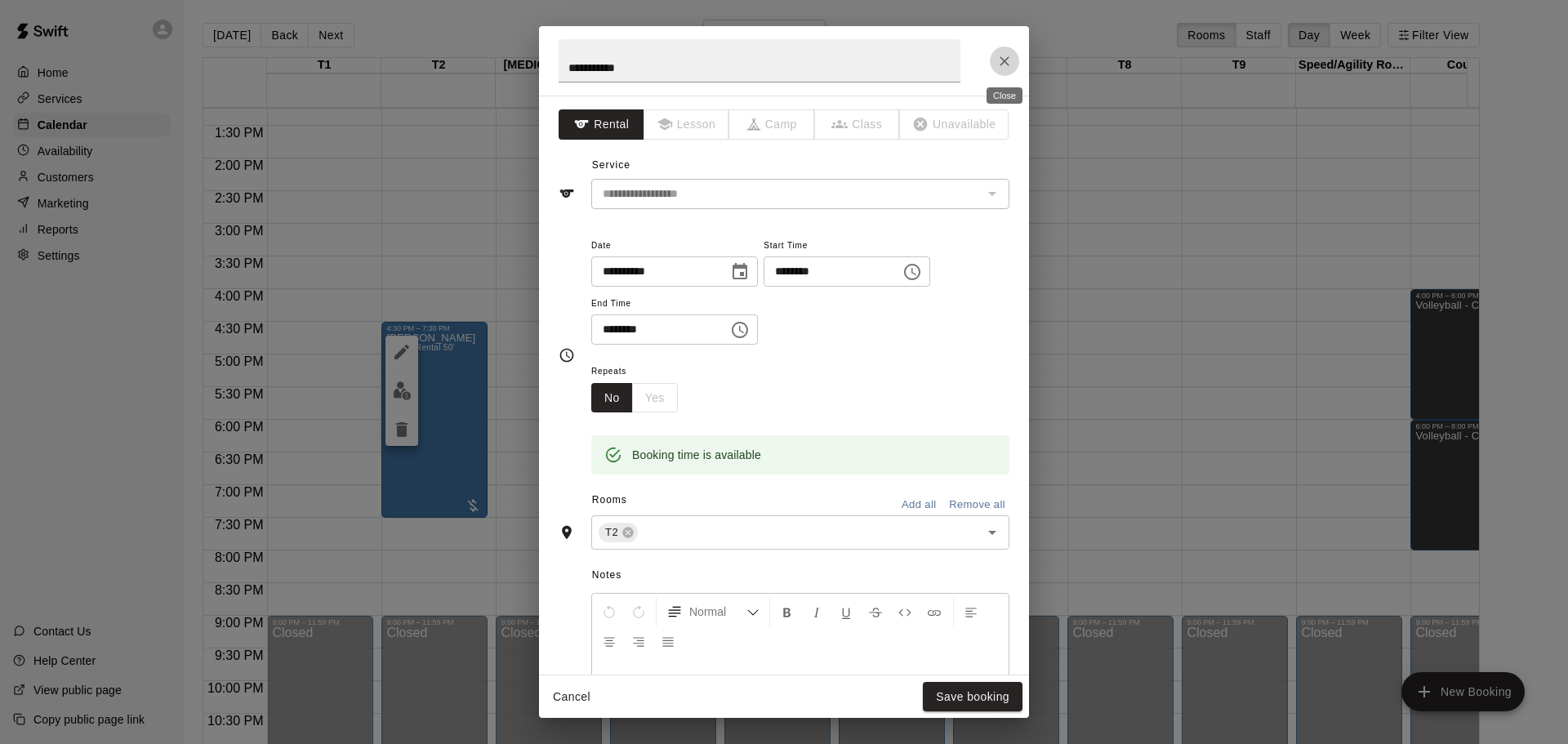
click at [1005, 62] on icon "Close" at bounding box center [1004, 61] width 17 height 17
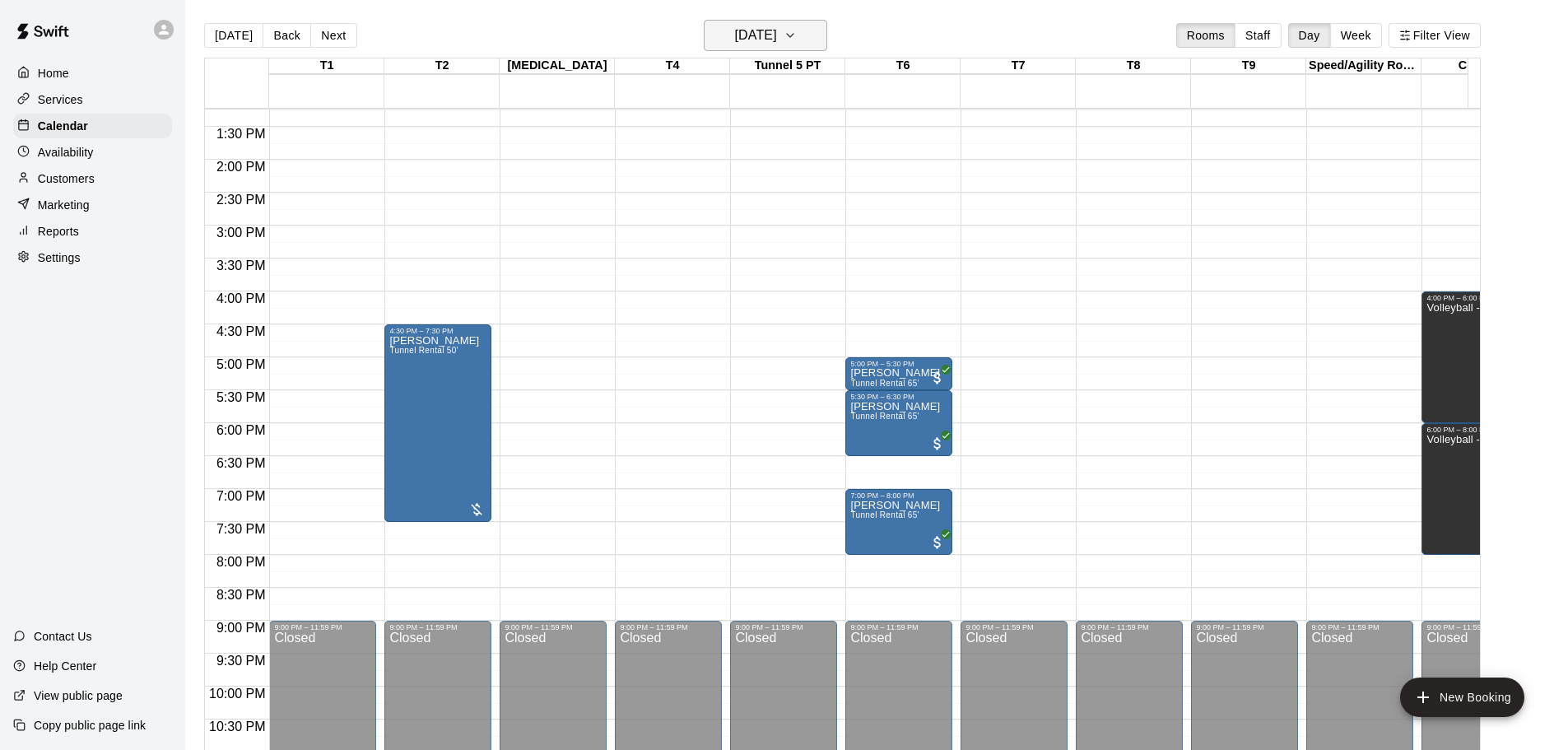
click at [770, 37] on h6 "Wednesday Sep 10" at bounding box center [756, 35] width 42 height 23
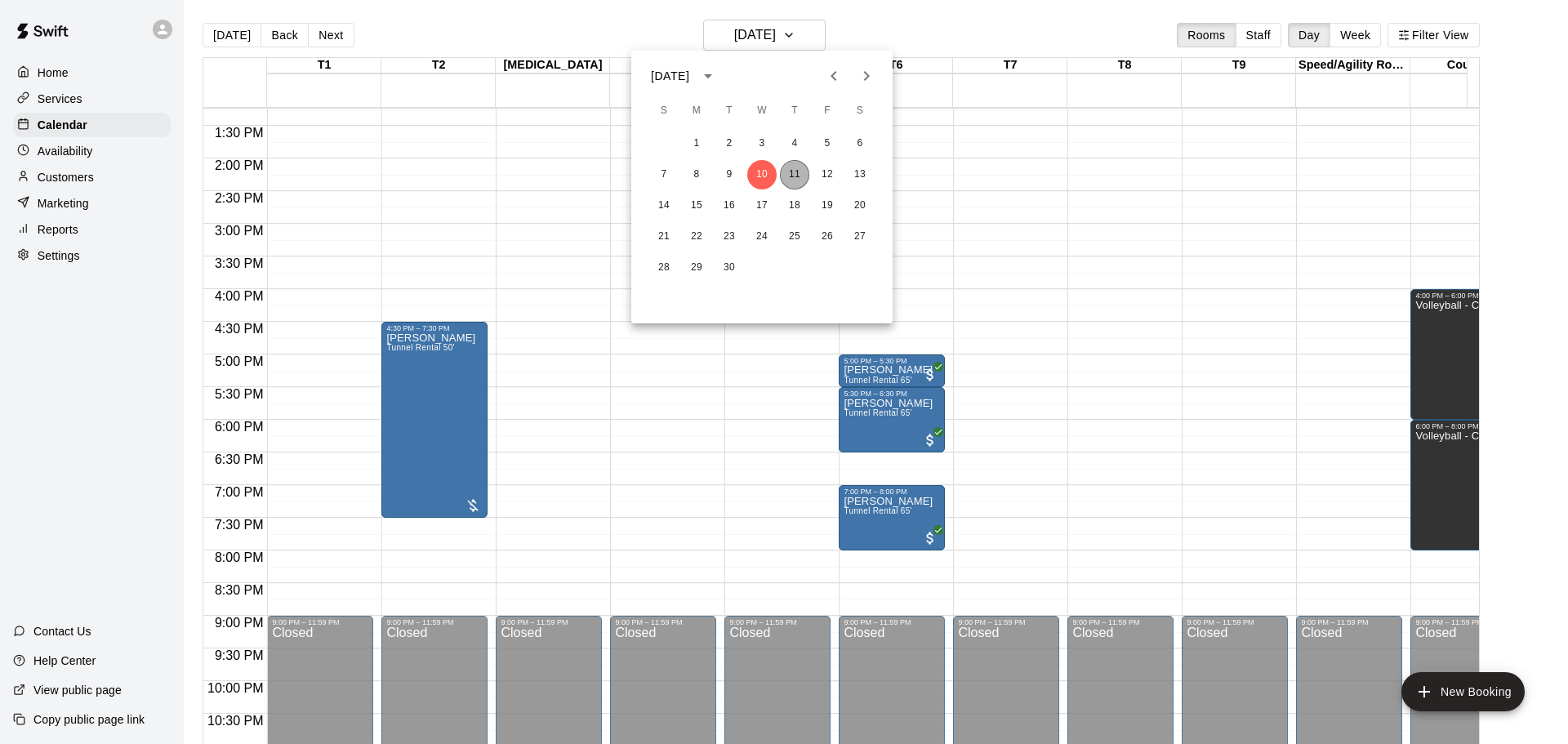
click at [797, 176] on button "11" at bounding box center [794, 175] width 29 height 29
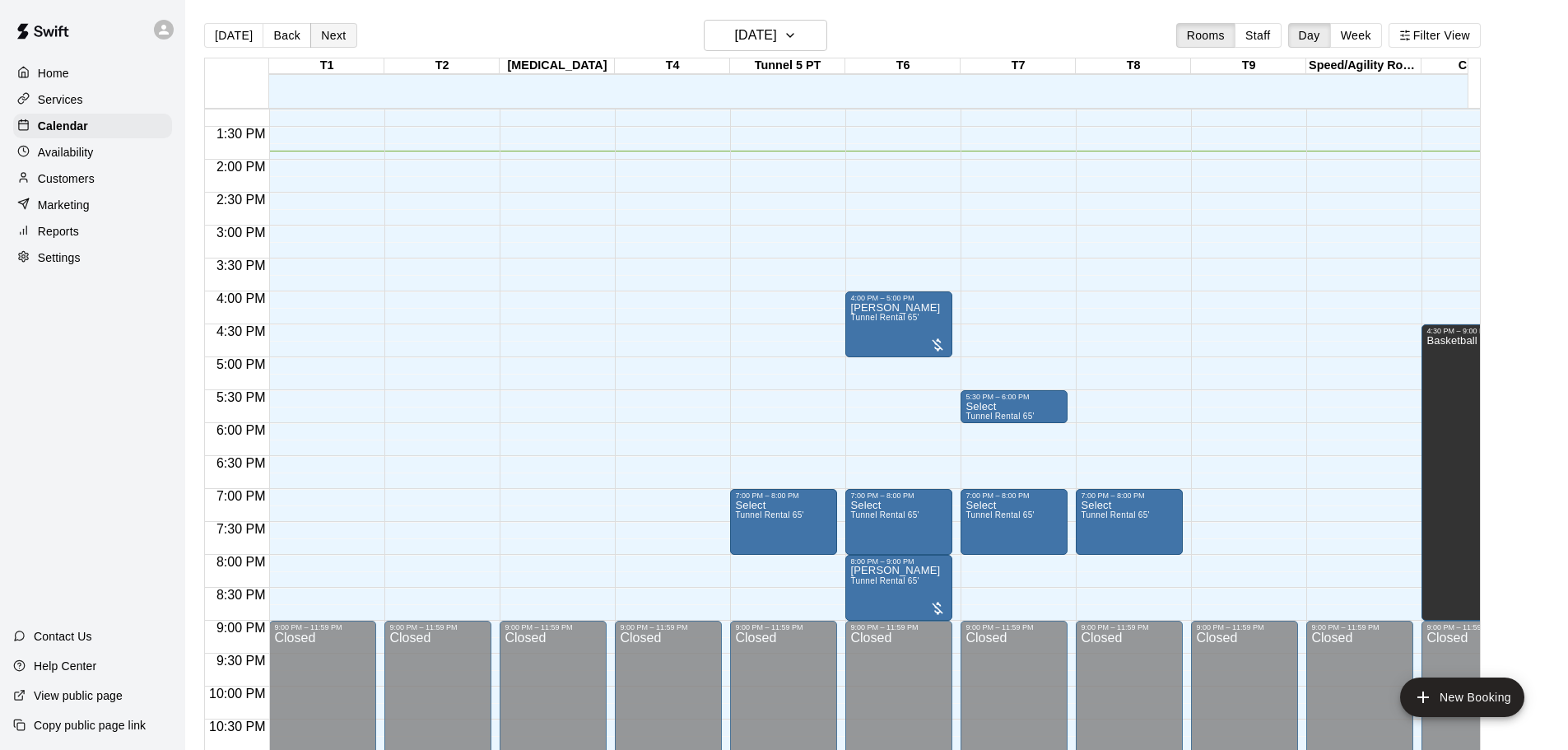
click at [324, 33] on button "Next" at bounding box center [333, 35] width 47 height 25
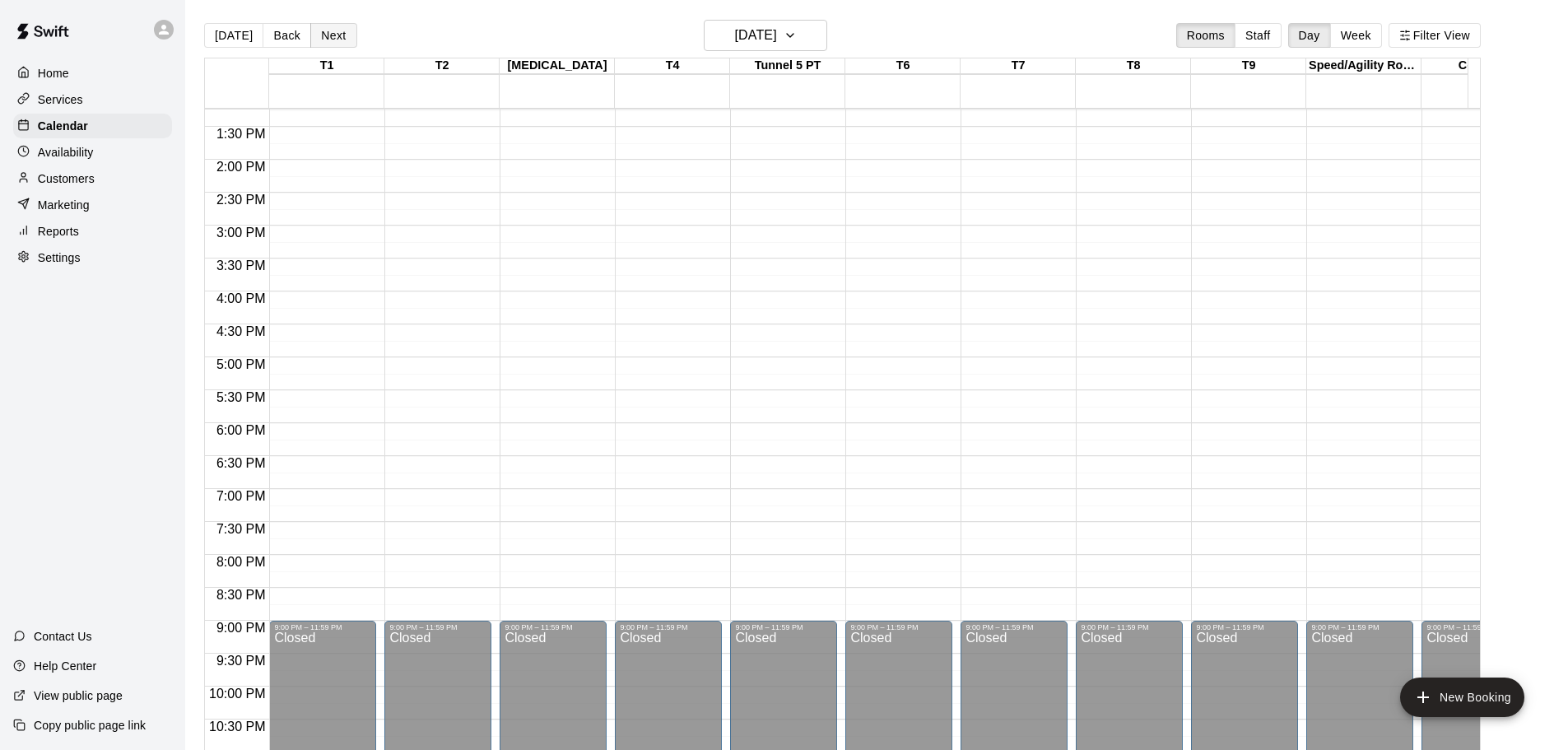
click at [326, 34] on button "Next" at bounding box center [333, 35] width 47 height 25
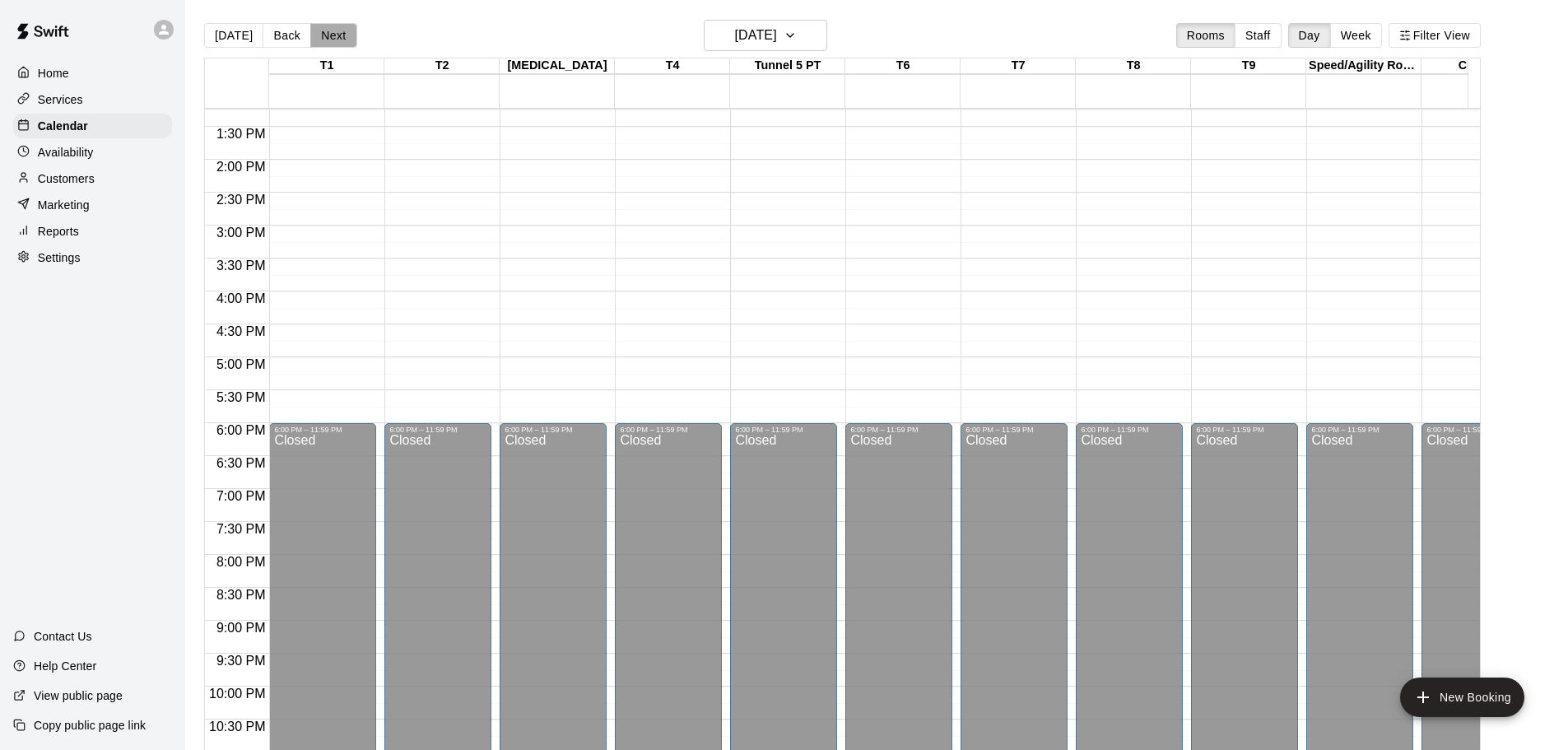
click at [326, 34] on button "Next" at bounding box center [333, 35] width 47 height 25
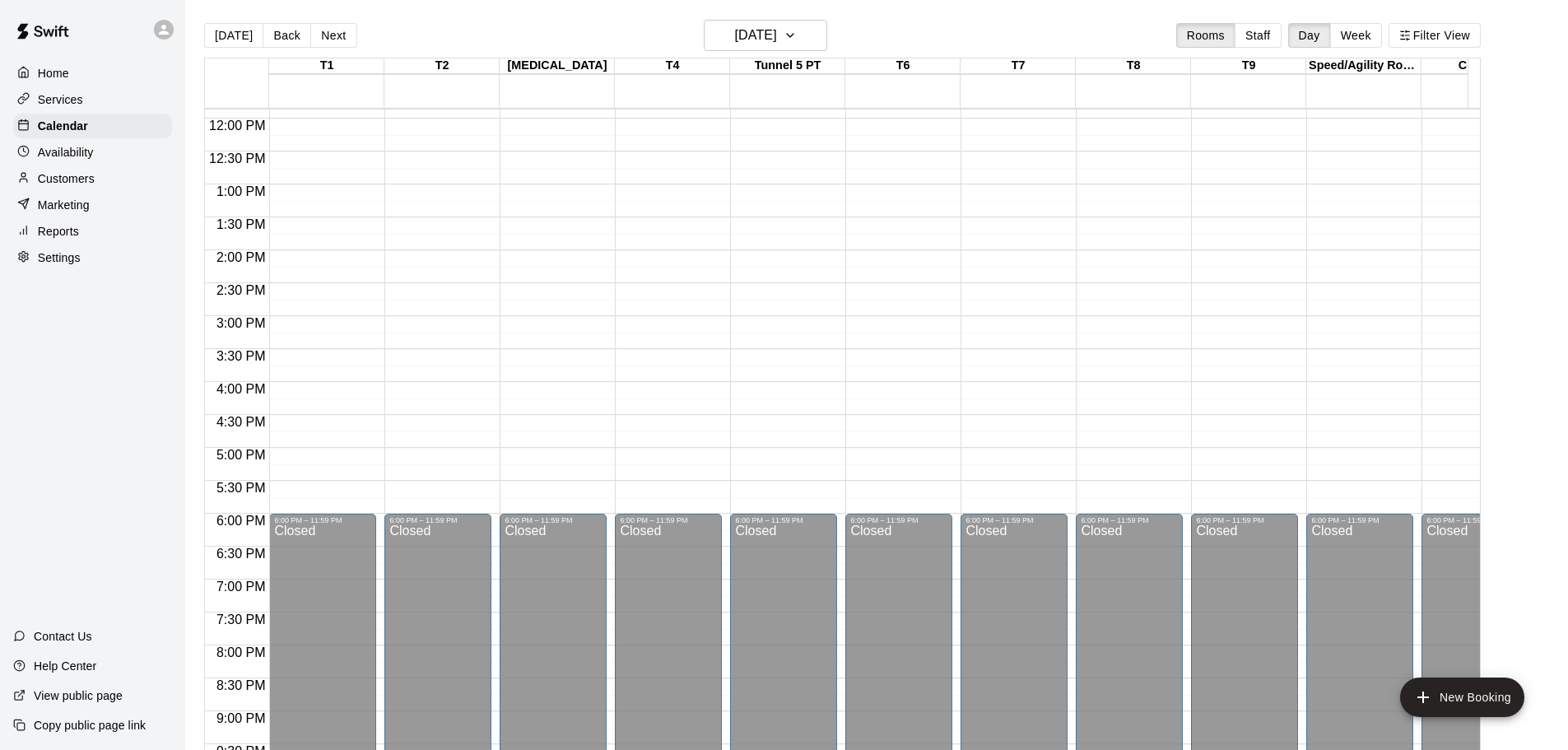
scroll to position [542, 0]
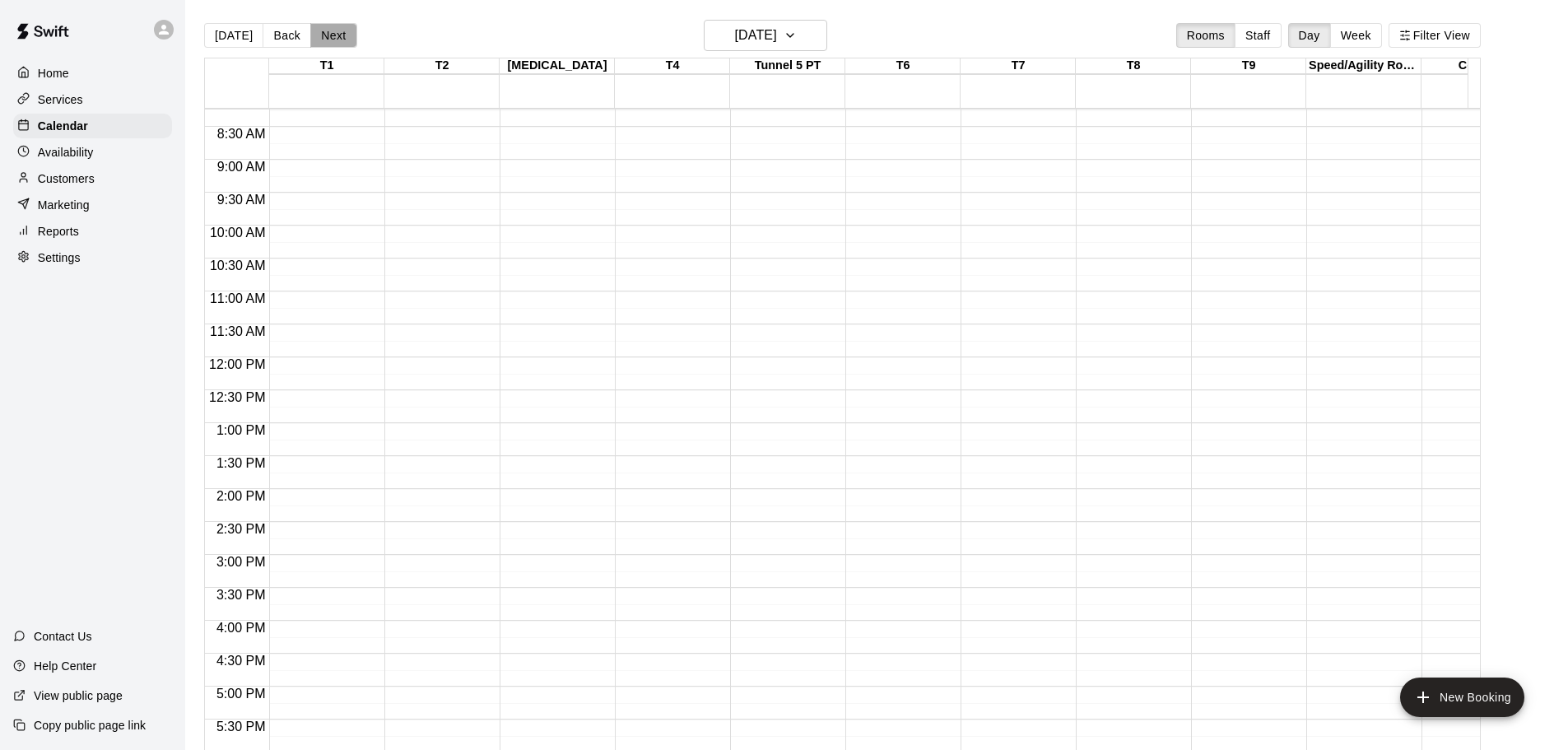
click at [333, 47] on button "Next" at bounding box center [333, 35] width 47 height 25
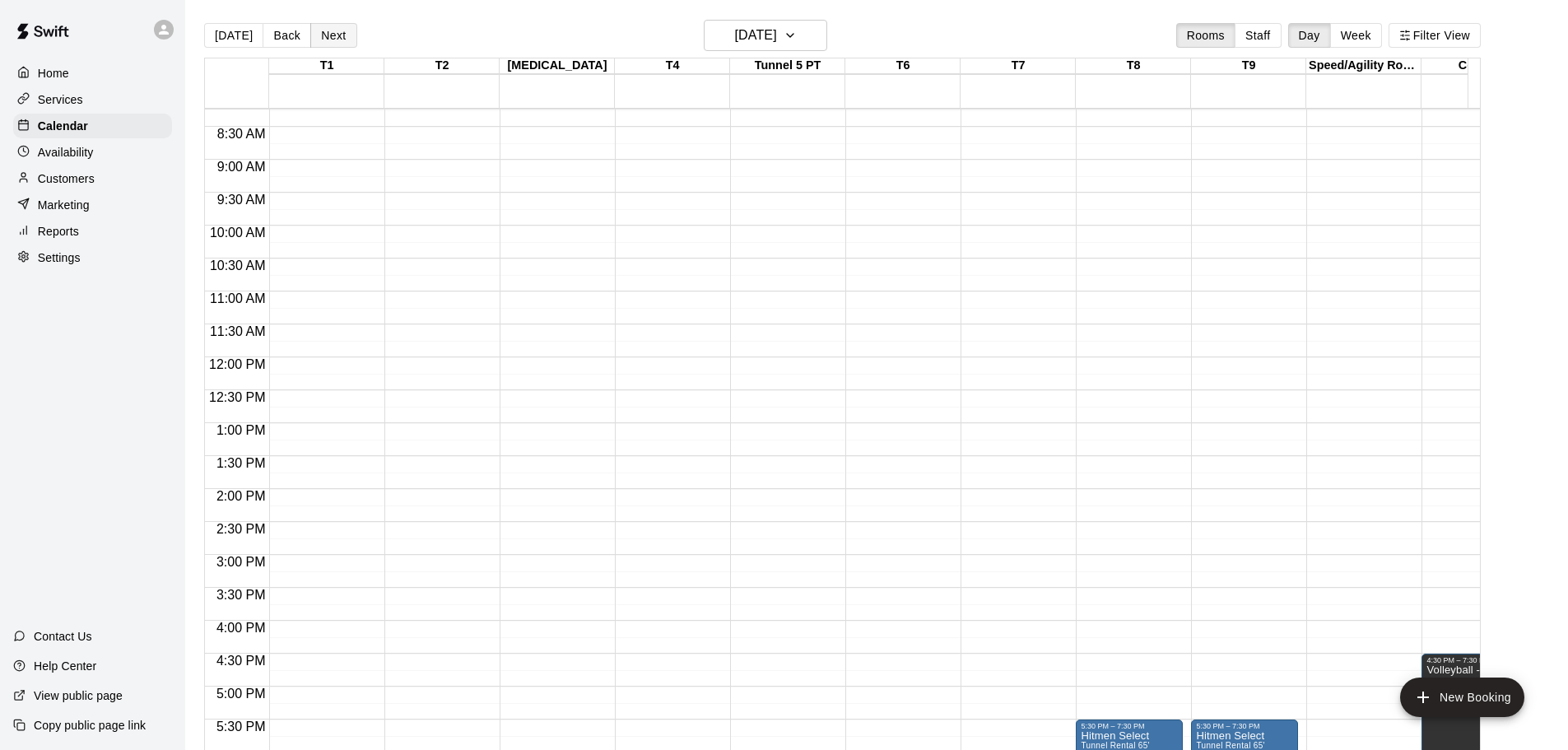
click at [334, 39] on button "Next" at bounding box center [333, 35] width 47 height 25
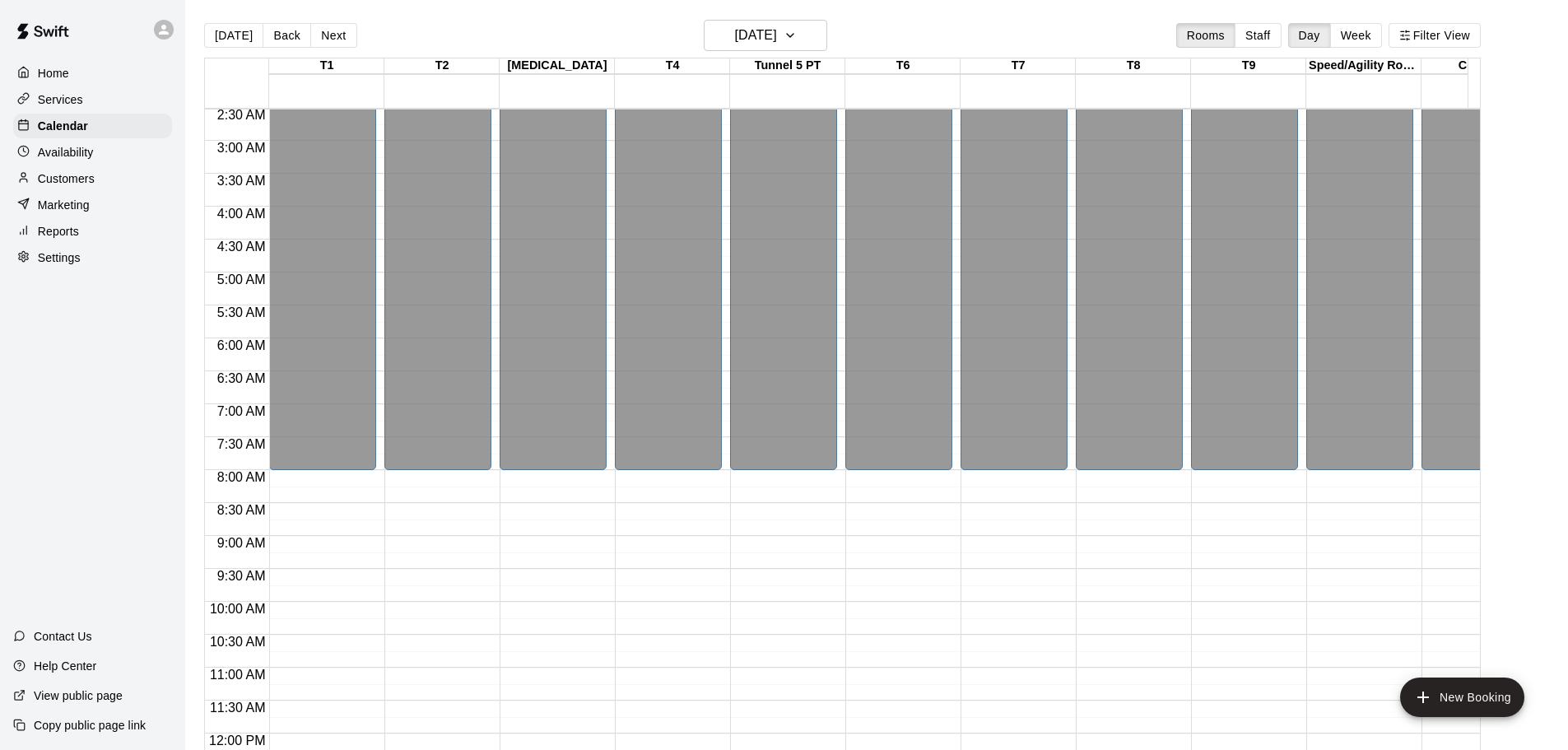
scroll to position [329, 0]
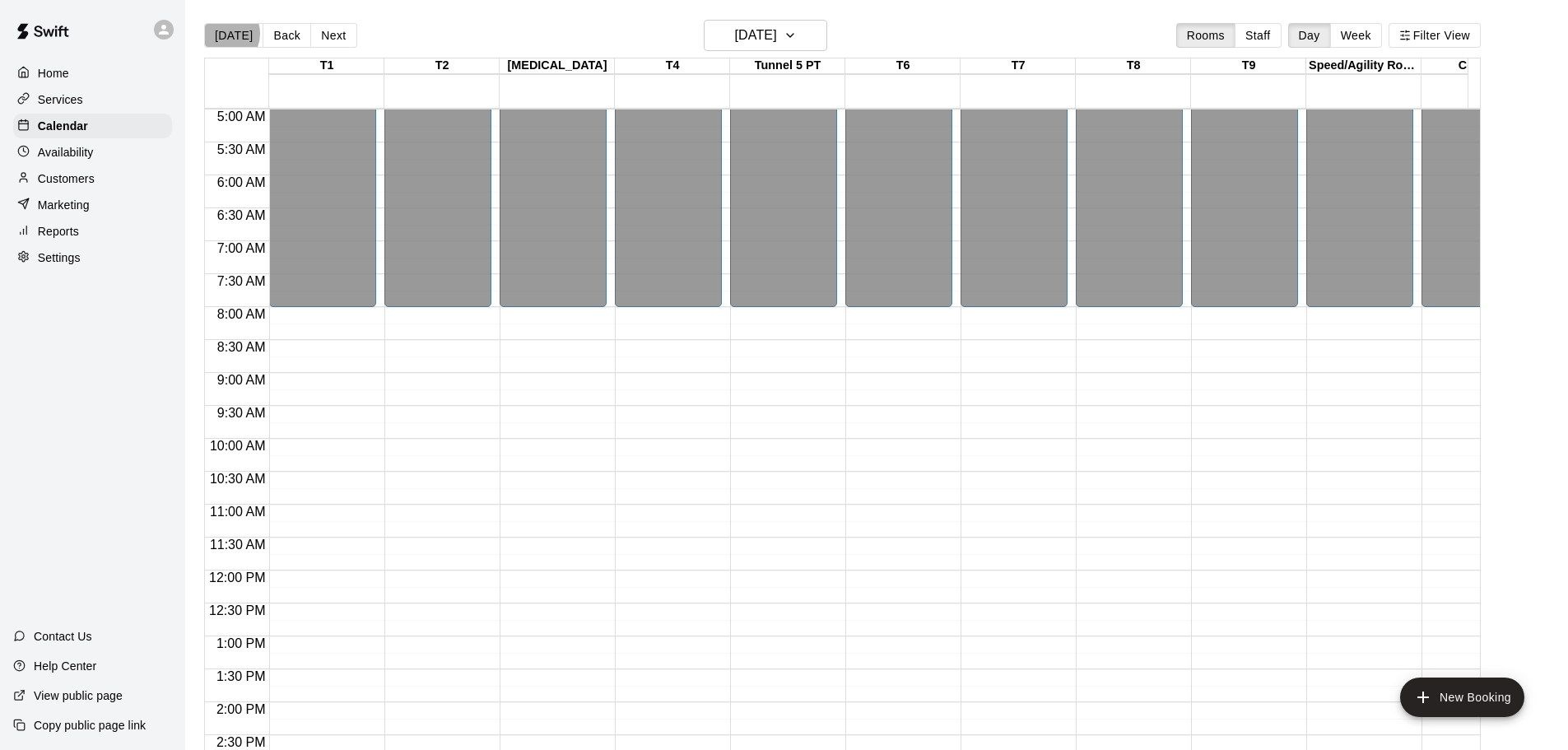
click at [222, 37] on button "[DATE]" at bounding box center [234, 35] width 59 height 25
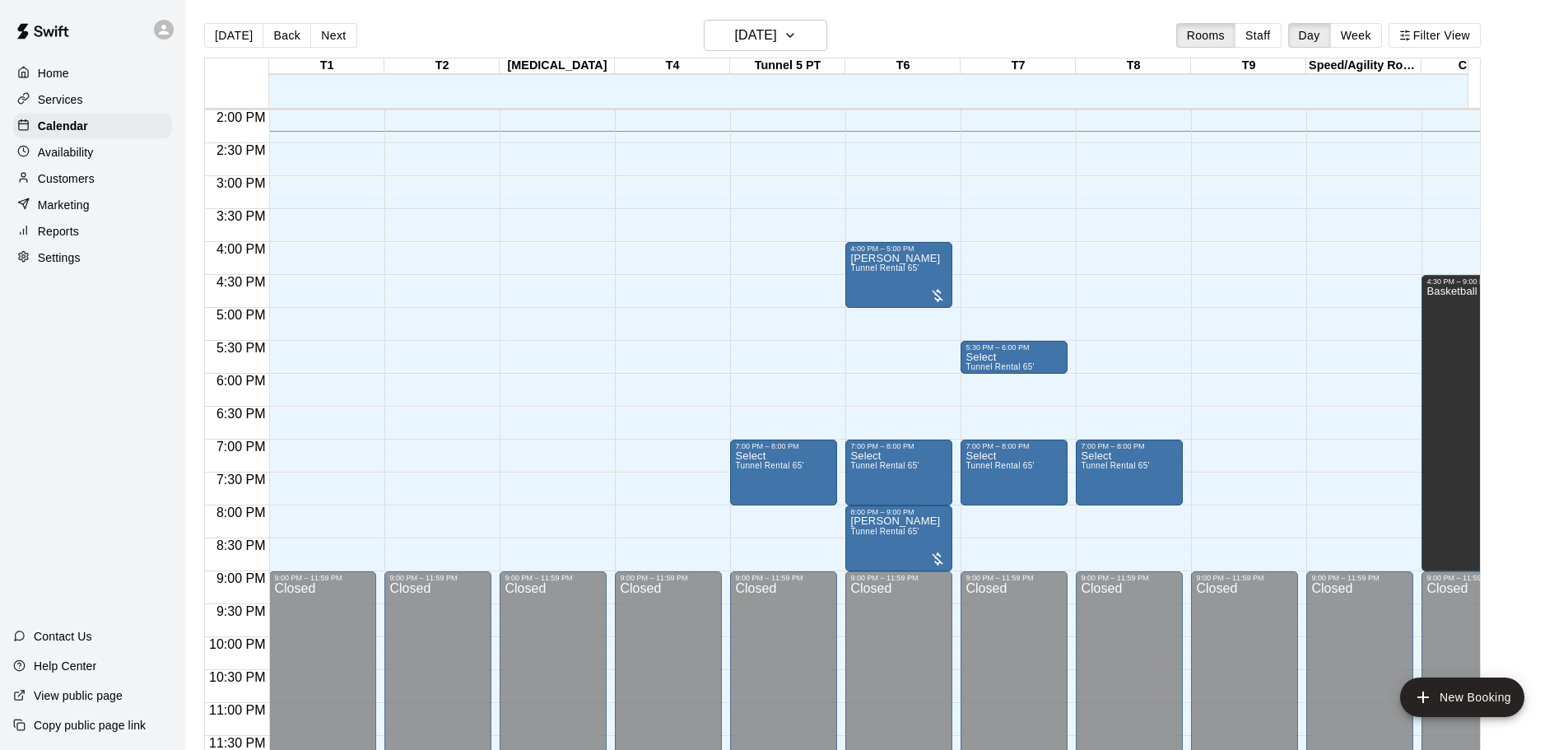
scroll to position [934, 0]
